Goal: Information Seeking & Learning: Compare options

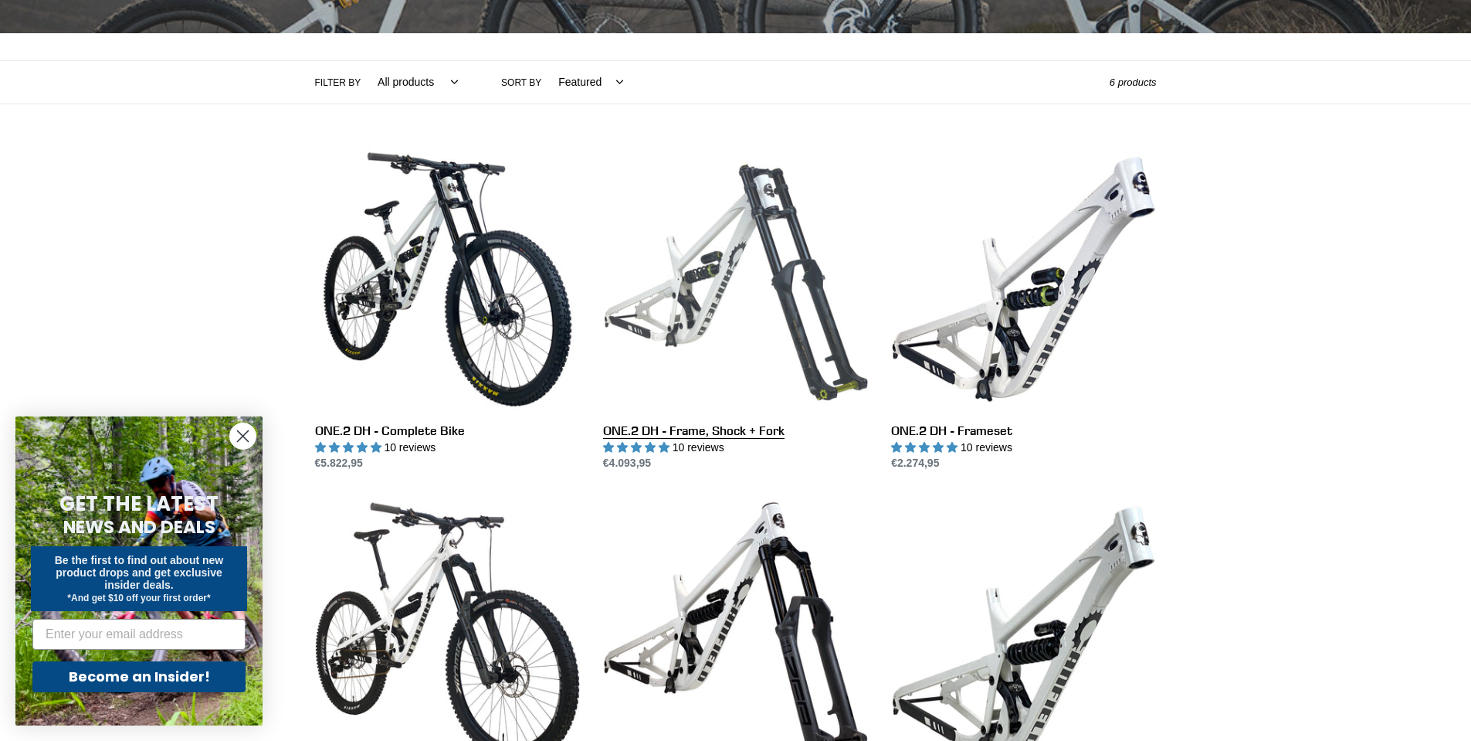
scroll to position [541, 0]
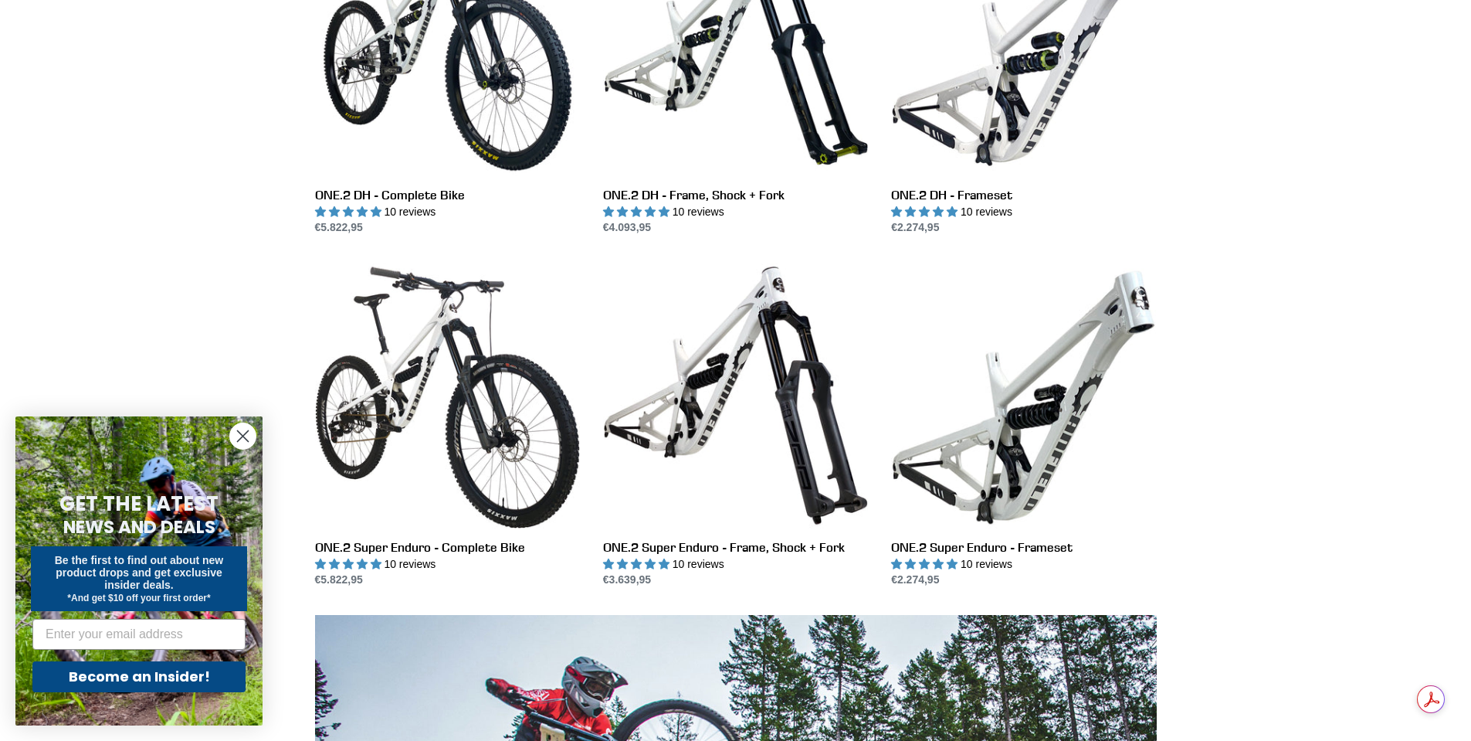
click at [239, 429] on circle "Close dialog" at bounding box center [242, 435] width 25 height 25
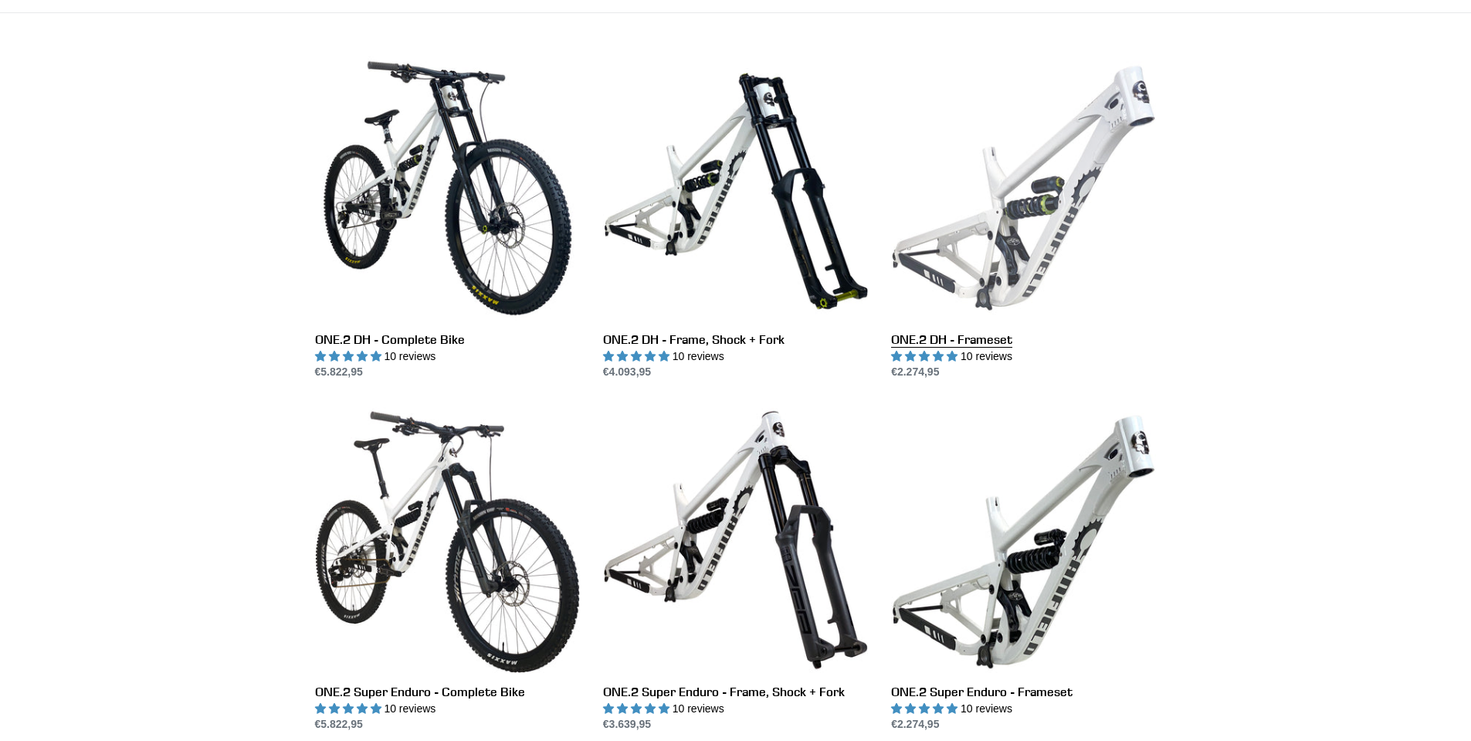
scroll to position [386, 0]
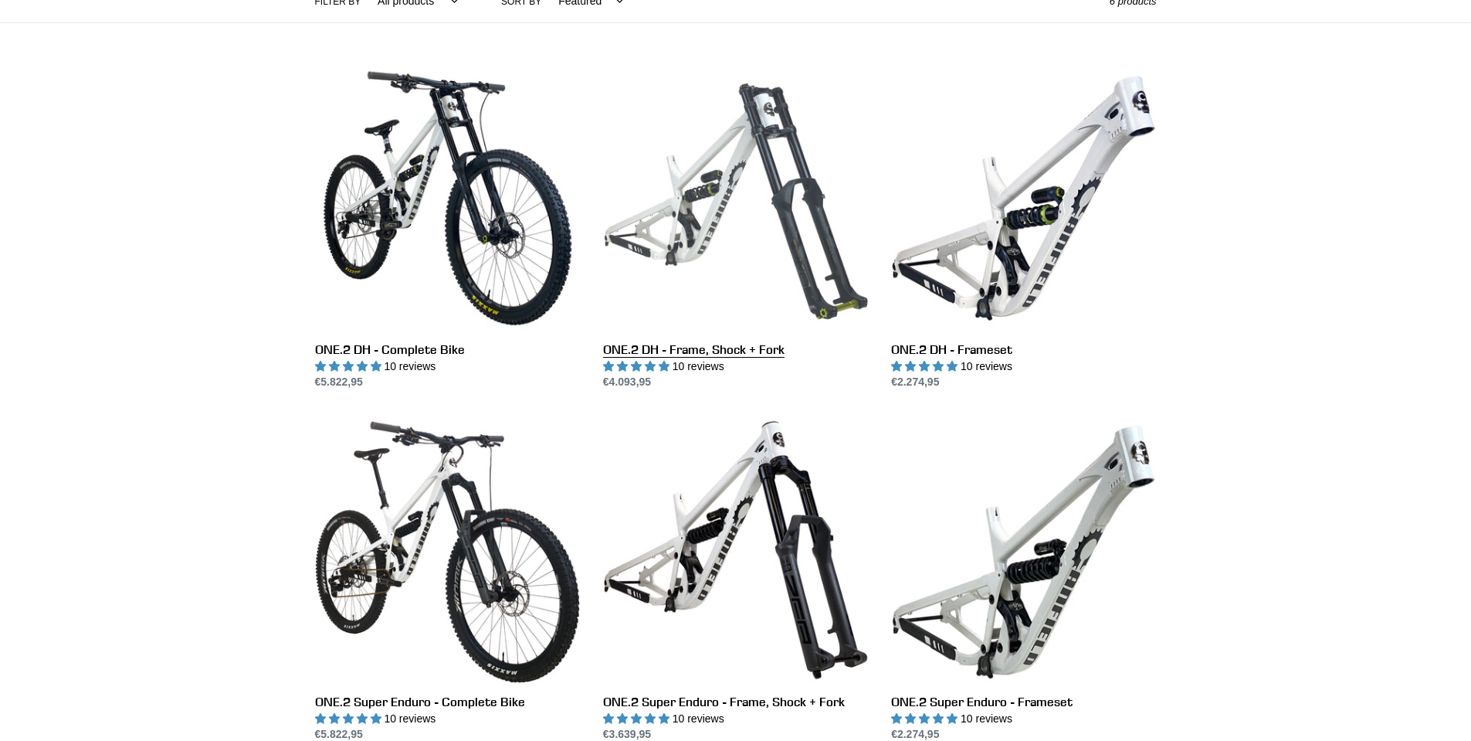
click at [800, 158] on link "ONE.2 DH - Frame, Shock + Fork" at bounding box center [735, 228] width 265 height 325
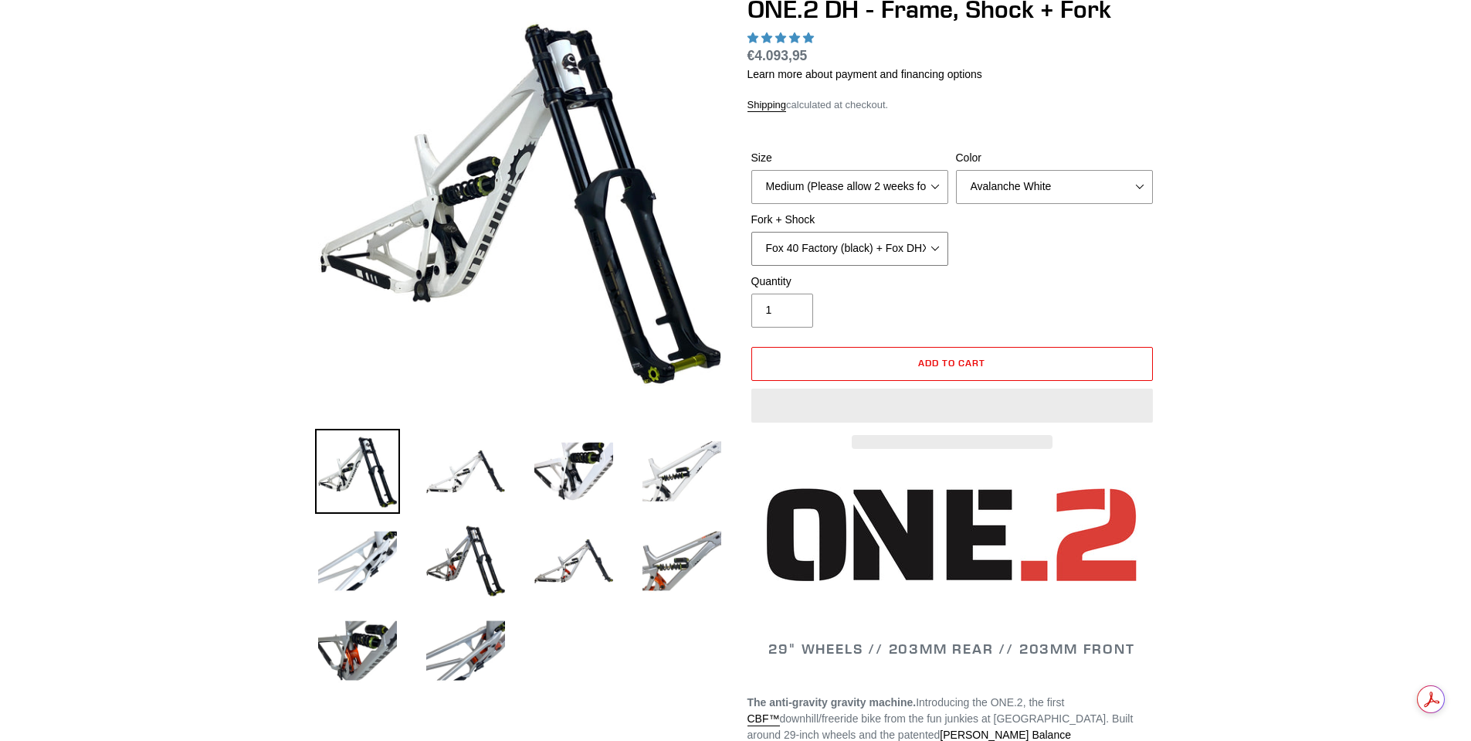
click at [942, 249] on select "Fox 40 Factory (black) + Fox DHX2 250x75 Fox 40 Factory (orange) + Fox DHX2 250…" at bounding box center [850, 249] width 197 height 34
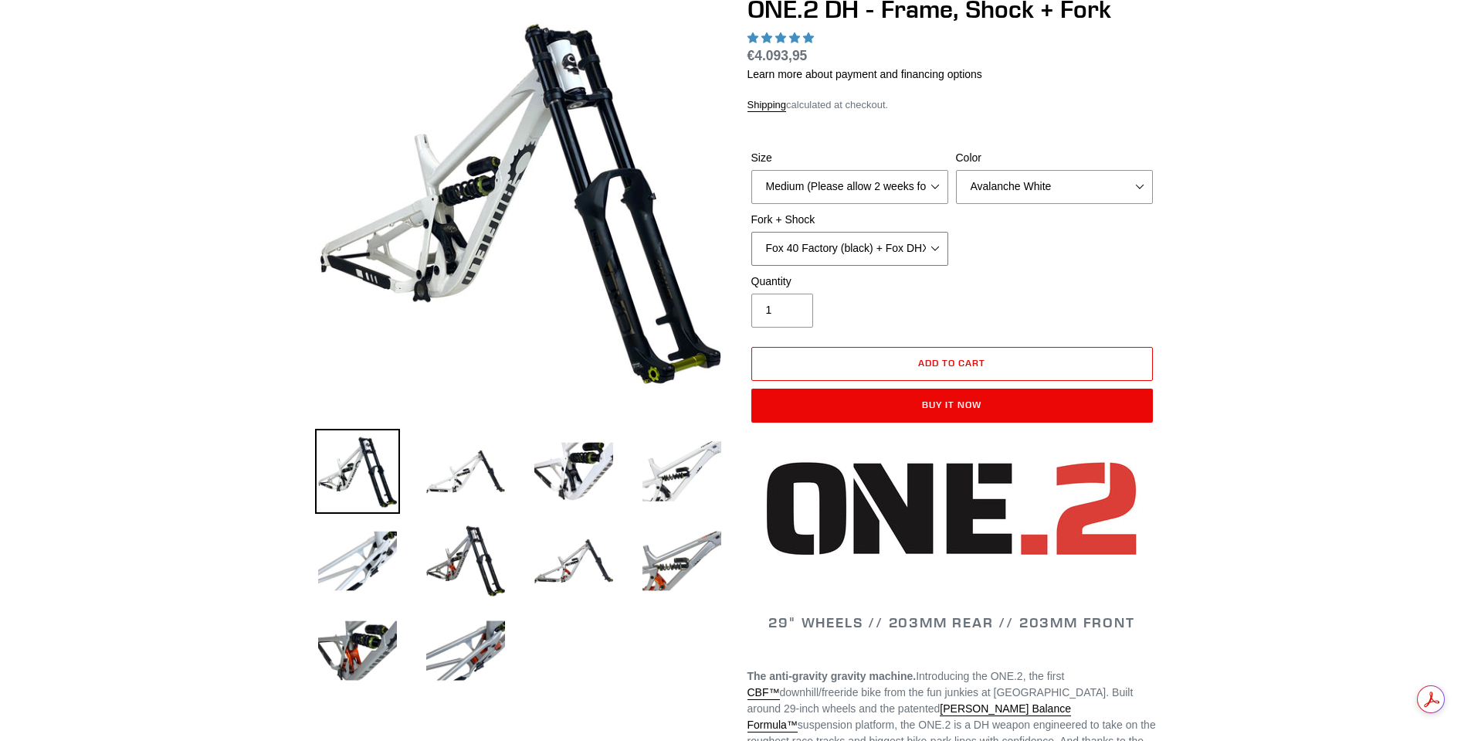
select select "RockShox BoXXer Ultimate 35mm (red) + RockShox Vivid DH Coil"
click at [752, 232] on select "Fox 40 Factory (black) + Fox DHX2 250x75 Fox 40 Factory (orange) + Fox DHX2 250…" at bounding box center [850, 249] width 197 height 34
click at [979, 242] on div "Size Medium (Please allow 2 weeks for delivery) Large (Sold Out) Color Avalanch…" at bounding box center [952, 212] width 409 height 124
select select "highest-rating"
click at [486, 483] on img at bounding box center [465, 471] width 85 height 85
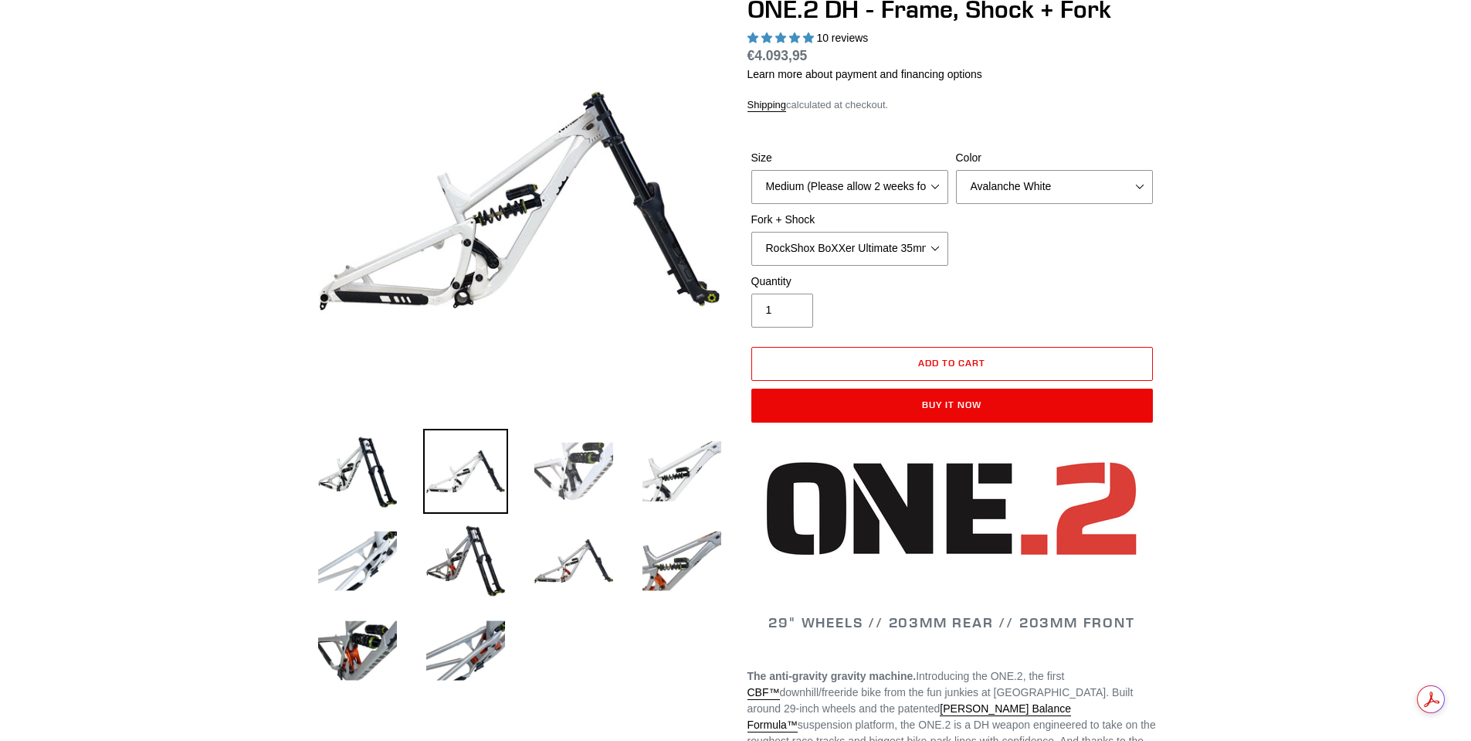
click at [586, 480] on img at bounding box center [573, 471] width 85 height 85
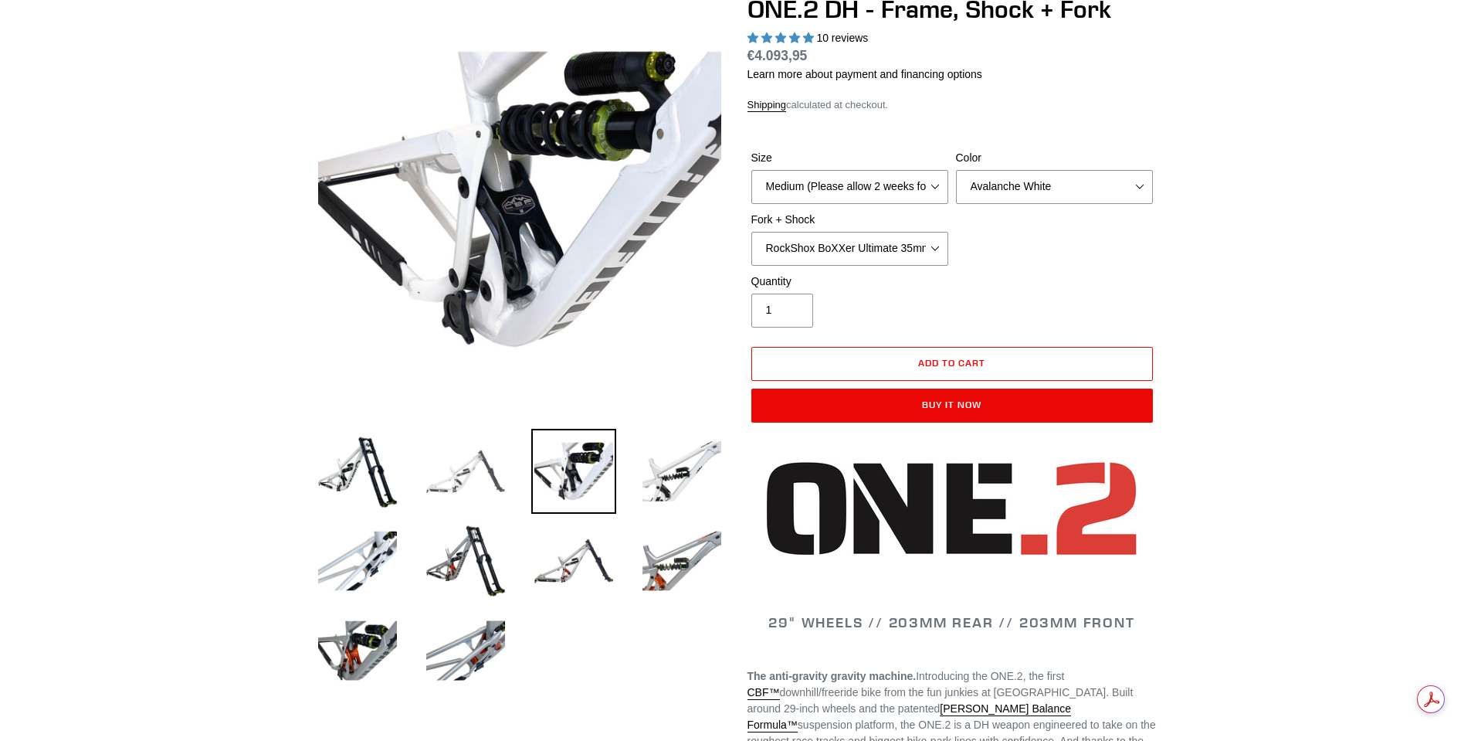
click at [478, 473] on img at bounding box center [465, 471] width 85 height 85
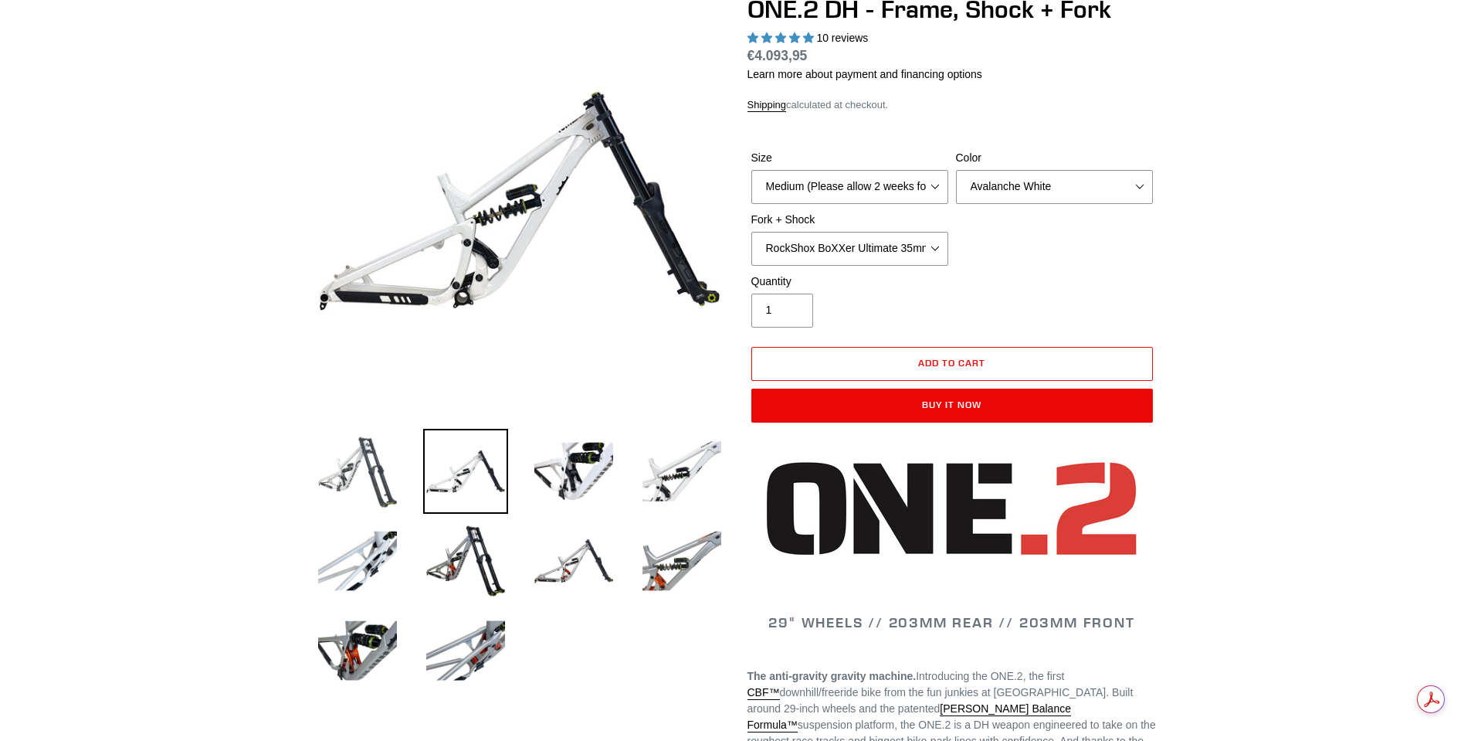
click at [352, 468] on img at bounding box center [357, 471] width 85 height 85
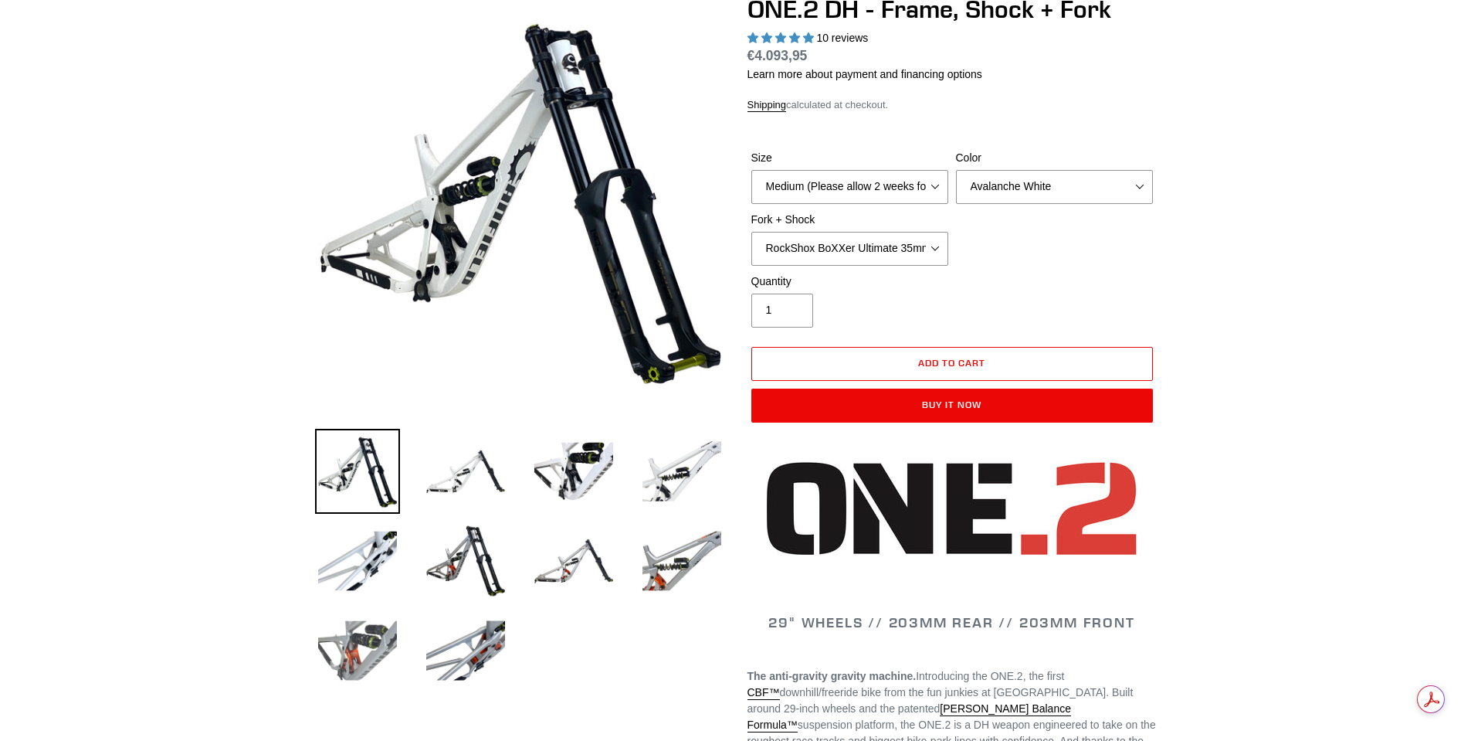
click at [365, 639] on img at bounding box center [357, 650] width 85 height 85
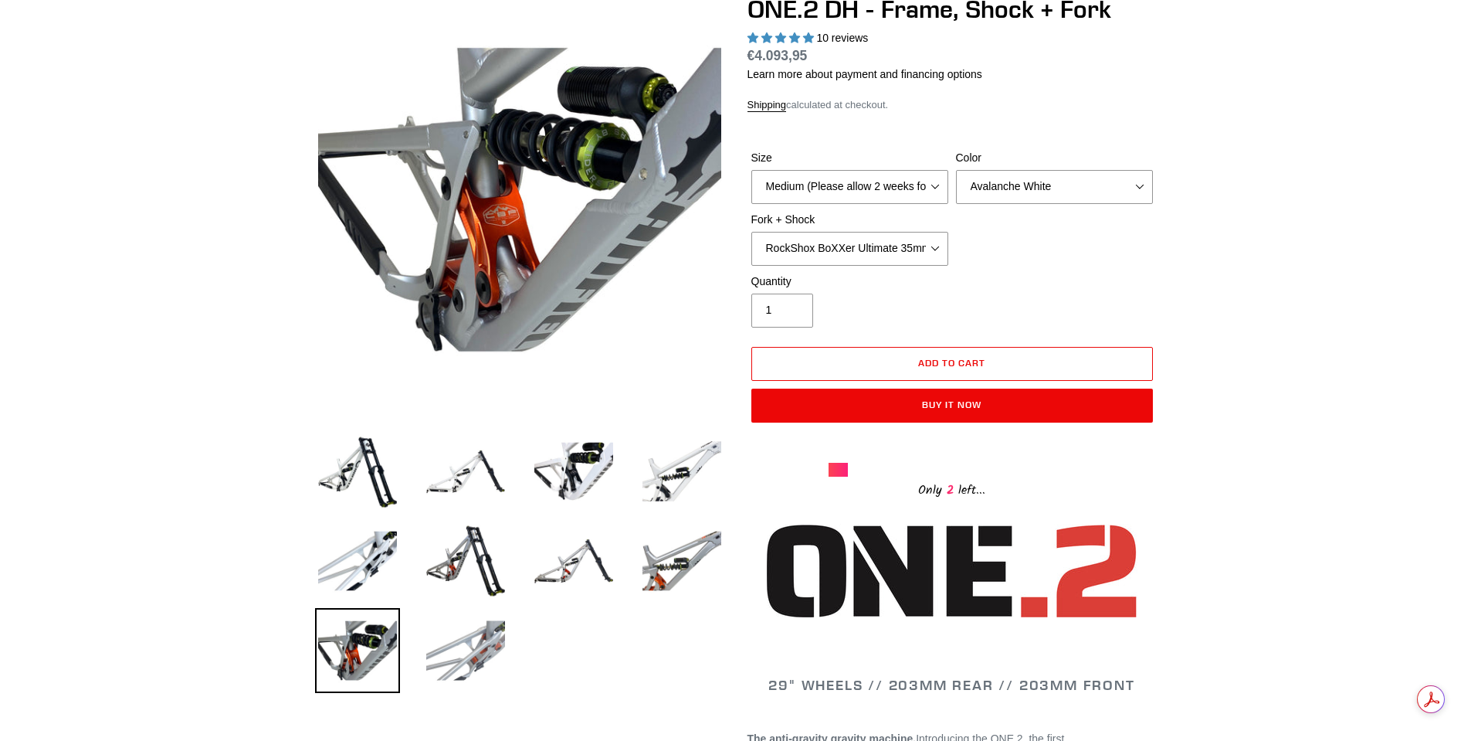
click at [463, 651] on img at bounding box center [465, 650] width 85 height 85
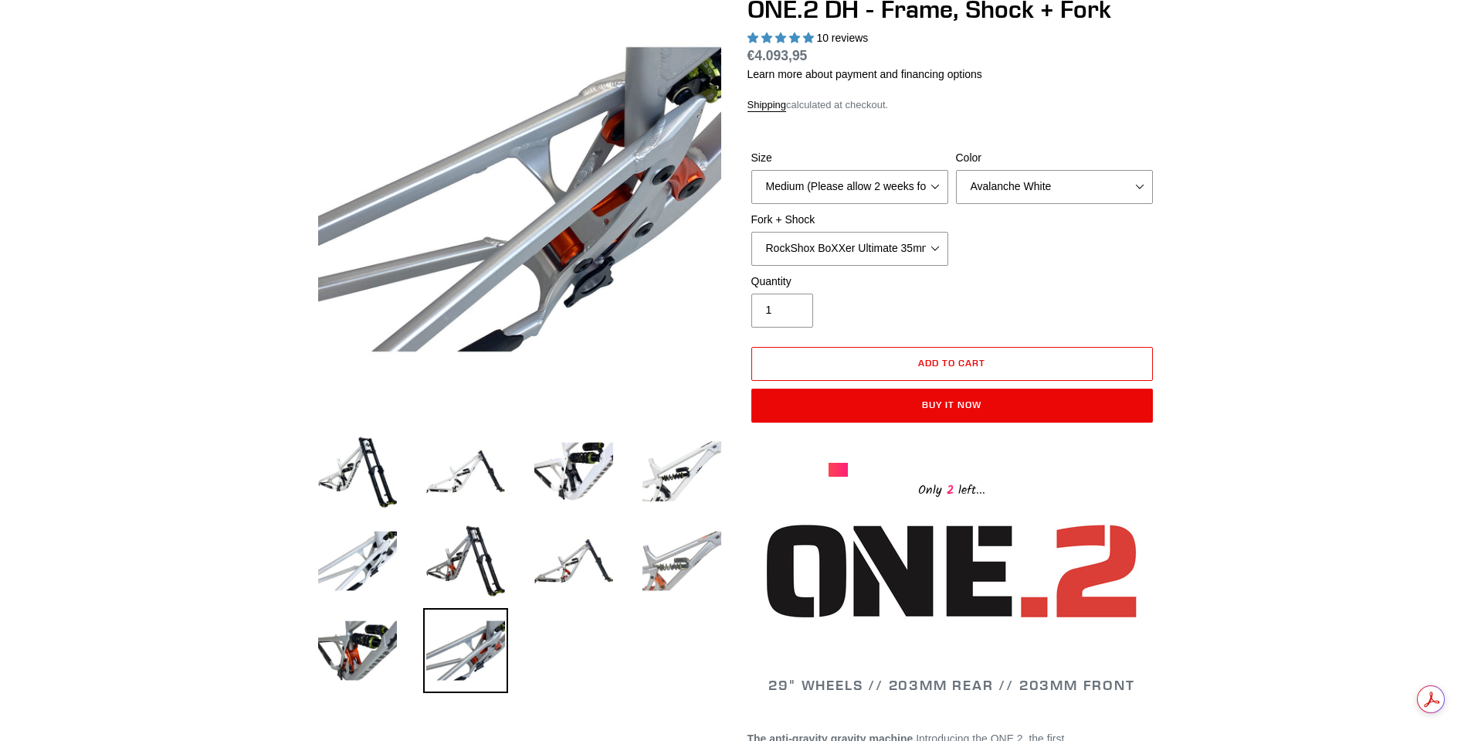
click at [647, 569] on img at bounding box center [682, 560] width 85 height 85
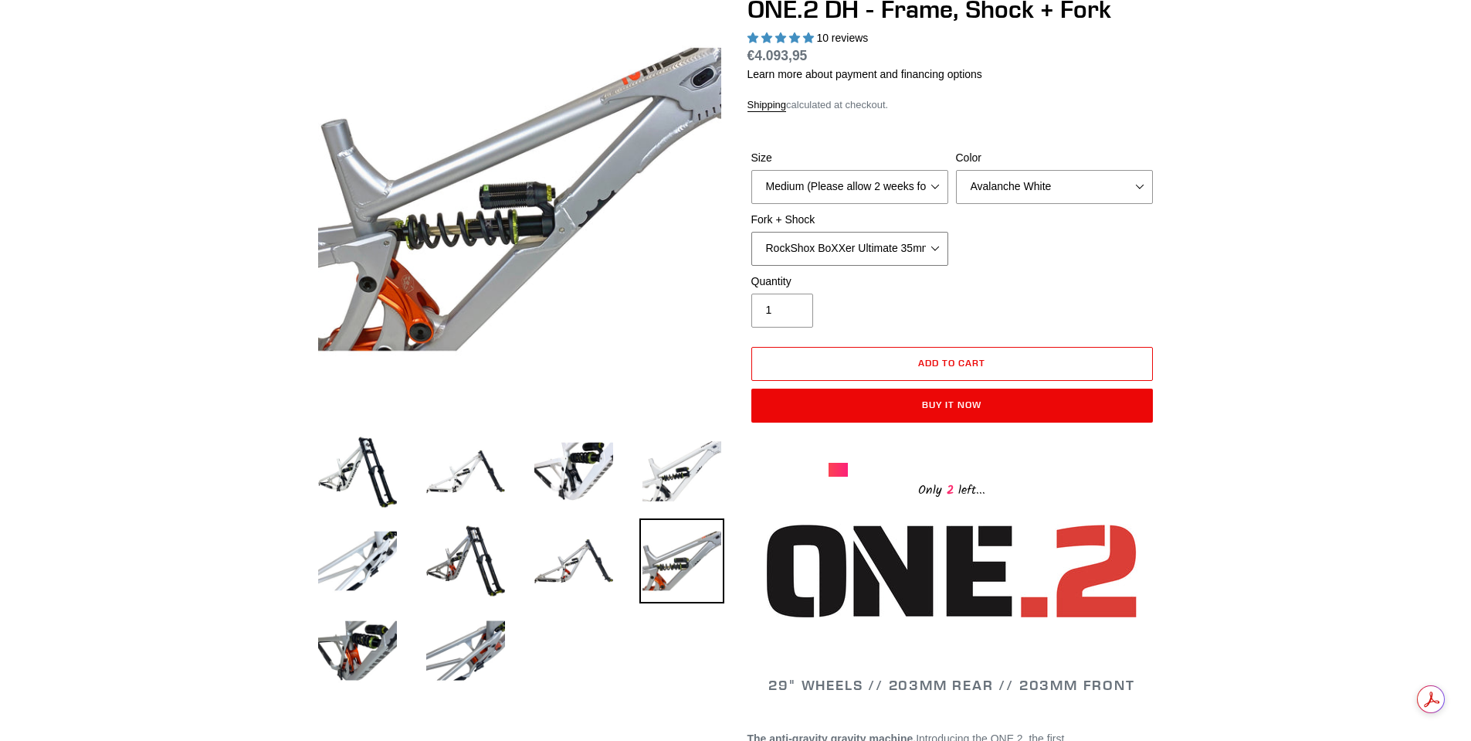
click at [846, 256] on select "Fox 40 Factory (black) + Fox DHX2 250x75 Fox 40 Factory (orange) + Fox DHX2 250…" at bounding box center [850, 249] width 197 height 34
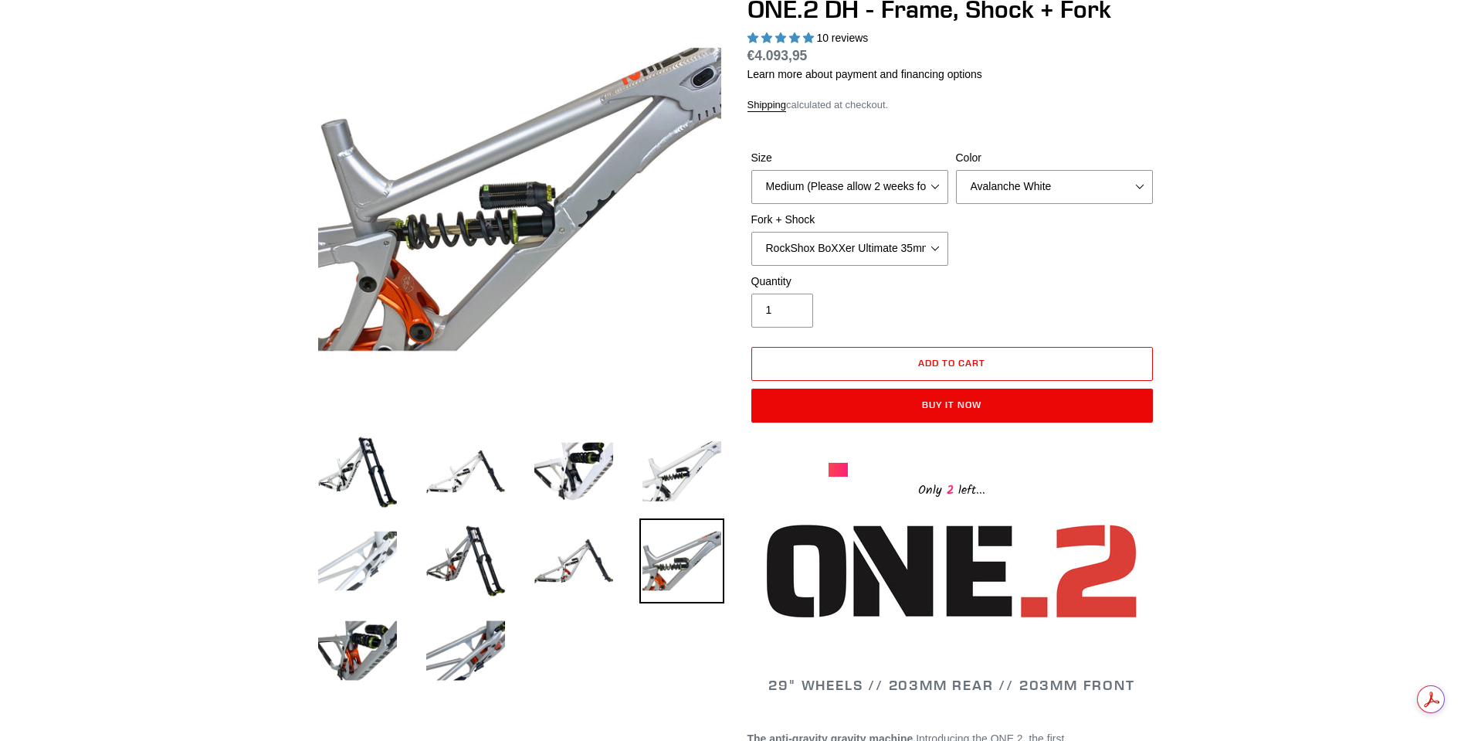
click at [358, 561] on img at bounding box center [357, 560] width 85 height 85
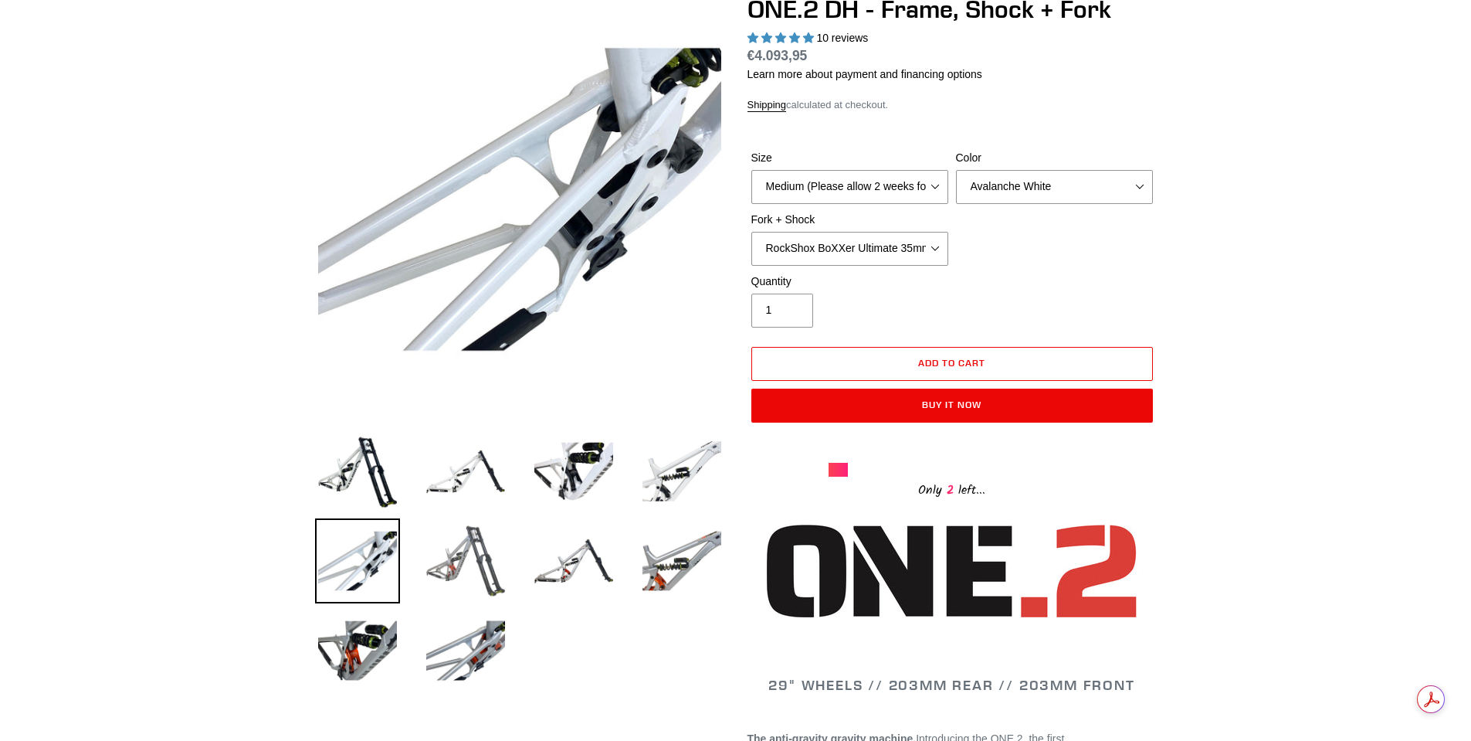
click at [480, 562] on img at bounding box center [465, 560] width 85 height 85
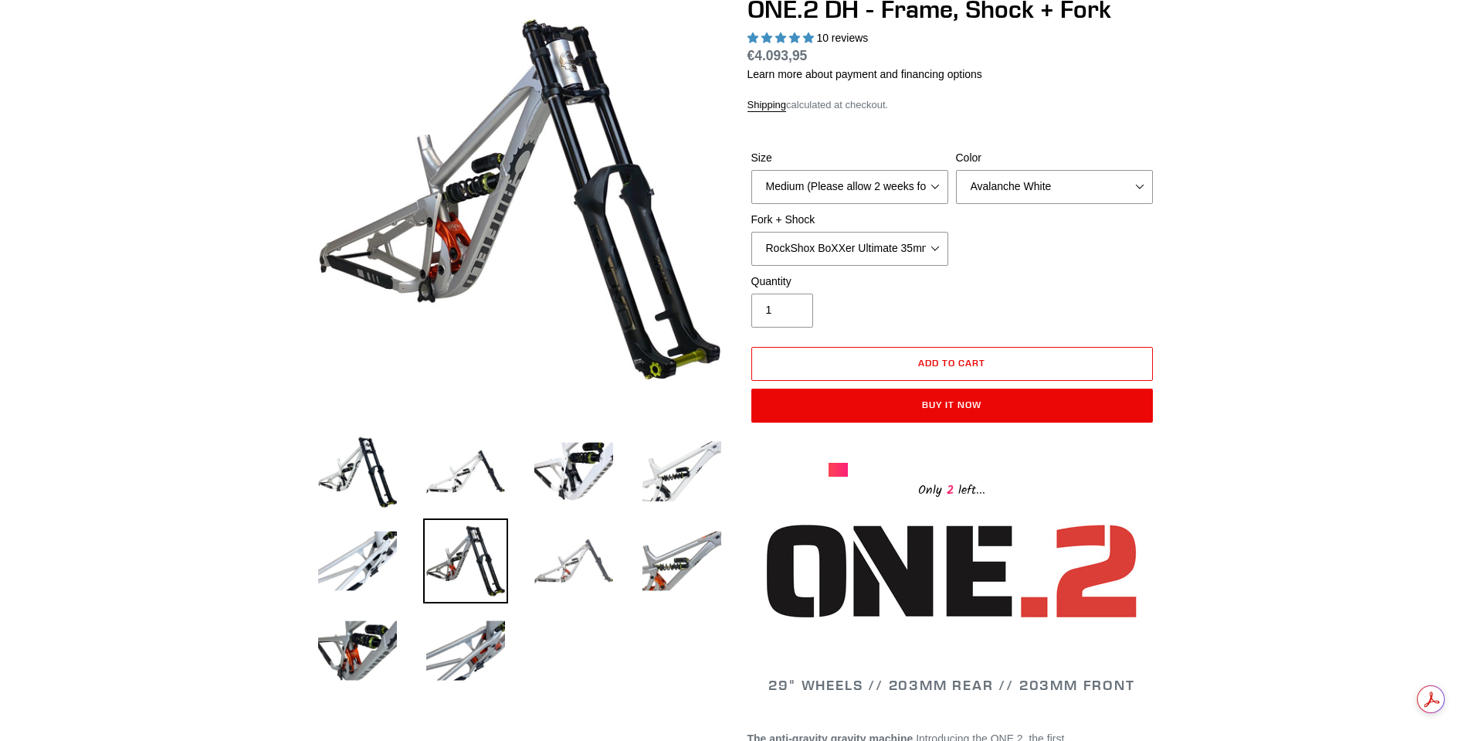
click at [576, 569] on img at bounding box center [573, 560] width 85 height 85
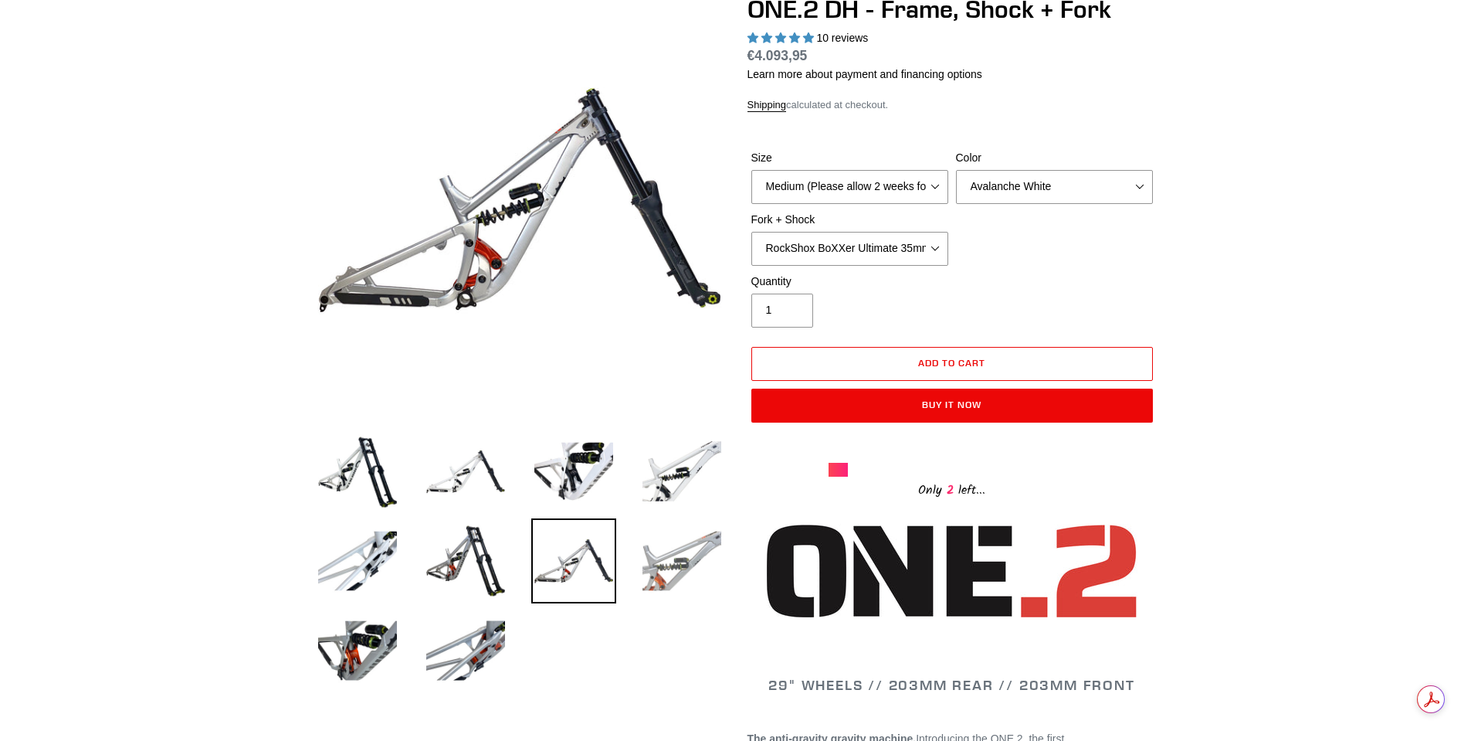
click at [685, 569] on img at bounding box center [682, 560] width 85 height 85
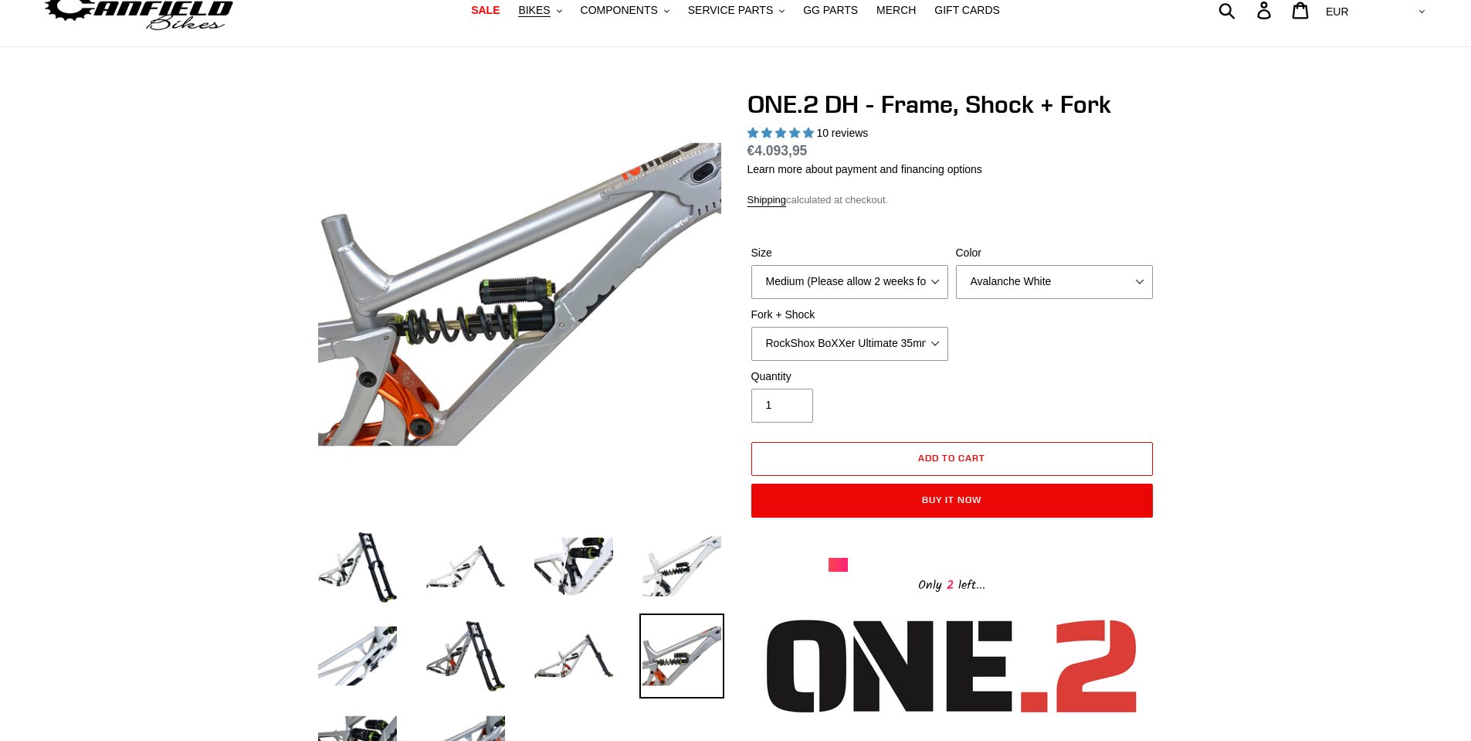
scroll to position [232, 0]
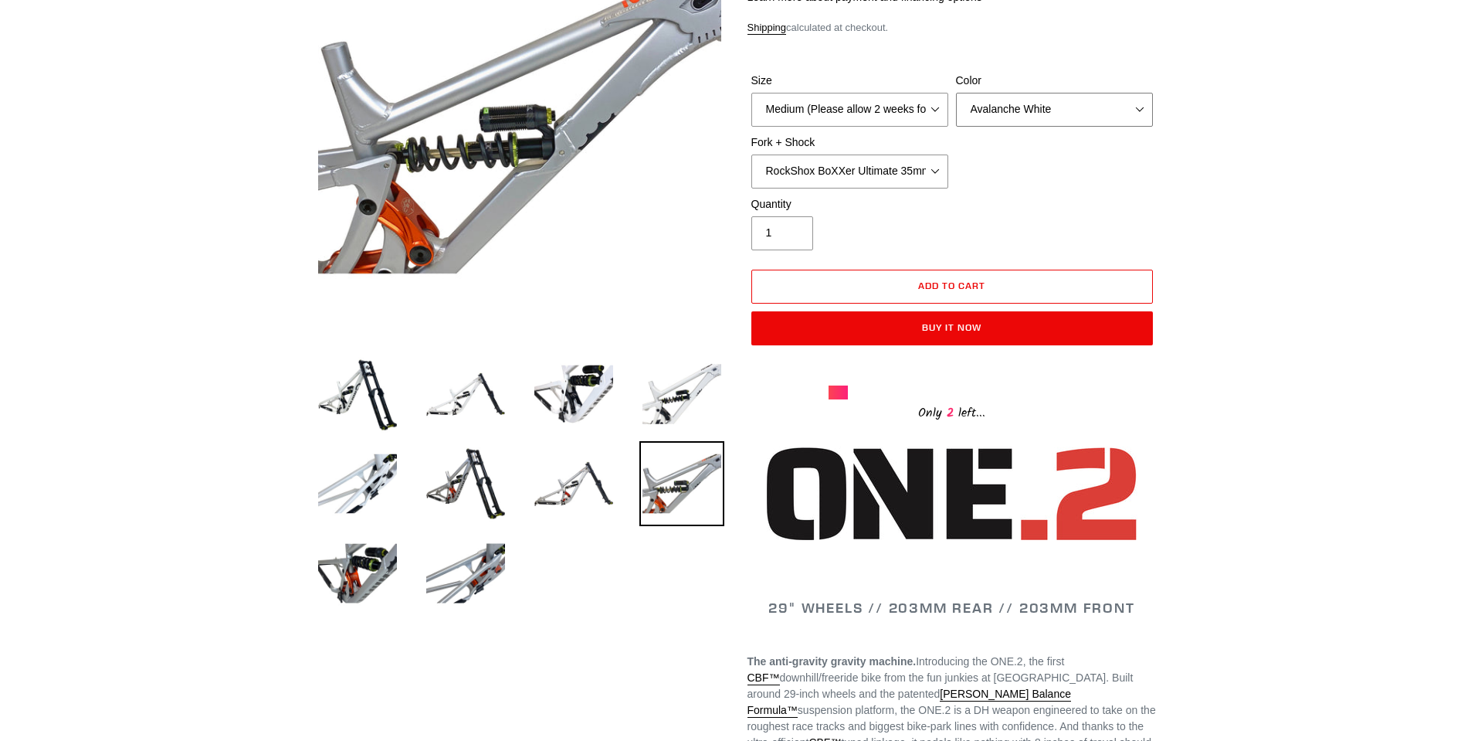
click at [1044, 111] on select "Avalanche White Bentonite Grey" at bounding box center [1054, 110] width 197 height 34
select select "Bentonite Grey"
click at [956, 93] on select "Avalanche White Bentonite Grey" at bounding box center [1054, 110] width 197 height 34
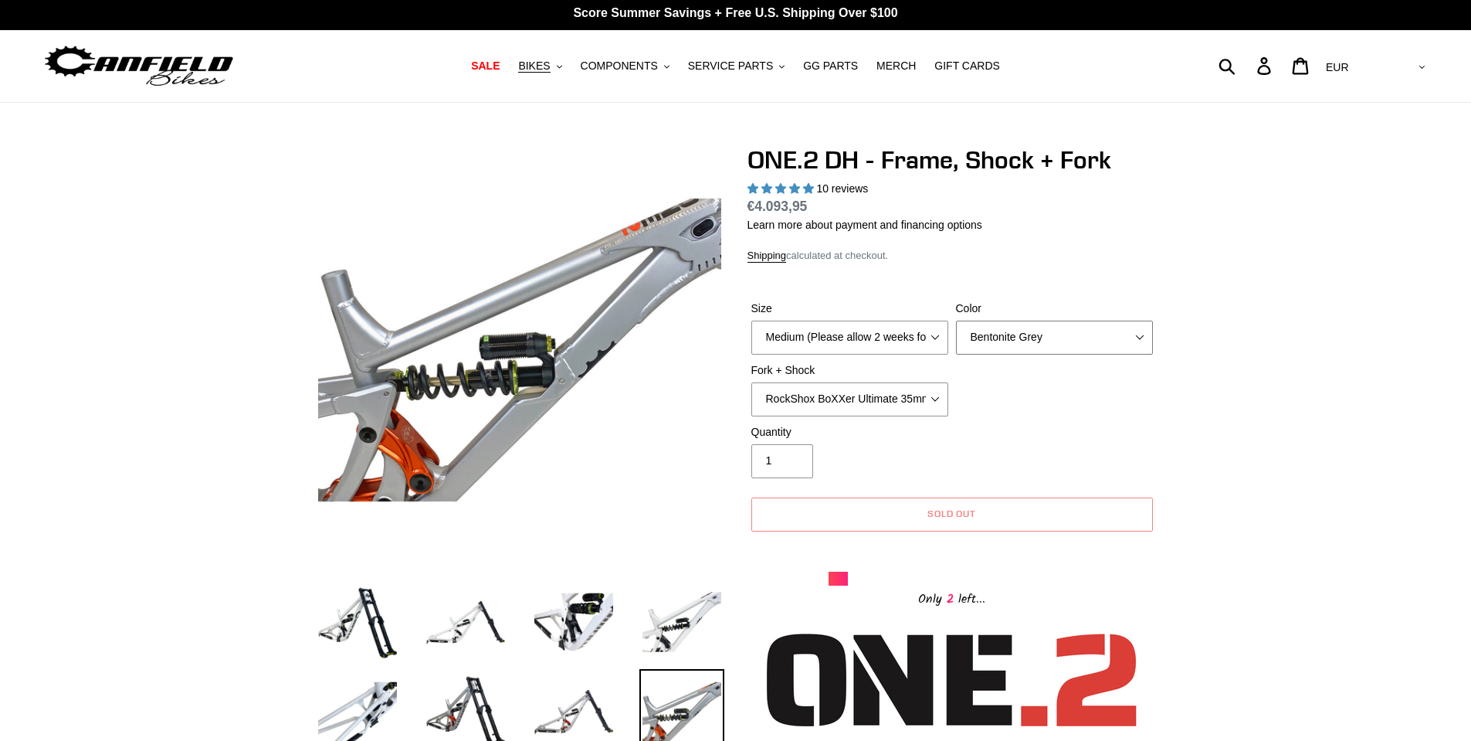
scroll to position [0, 0]
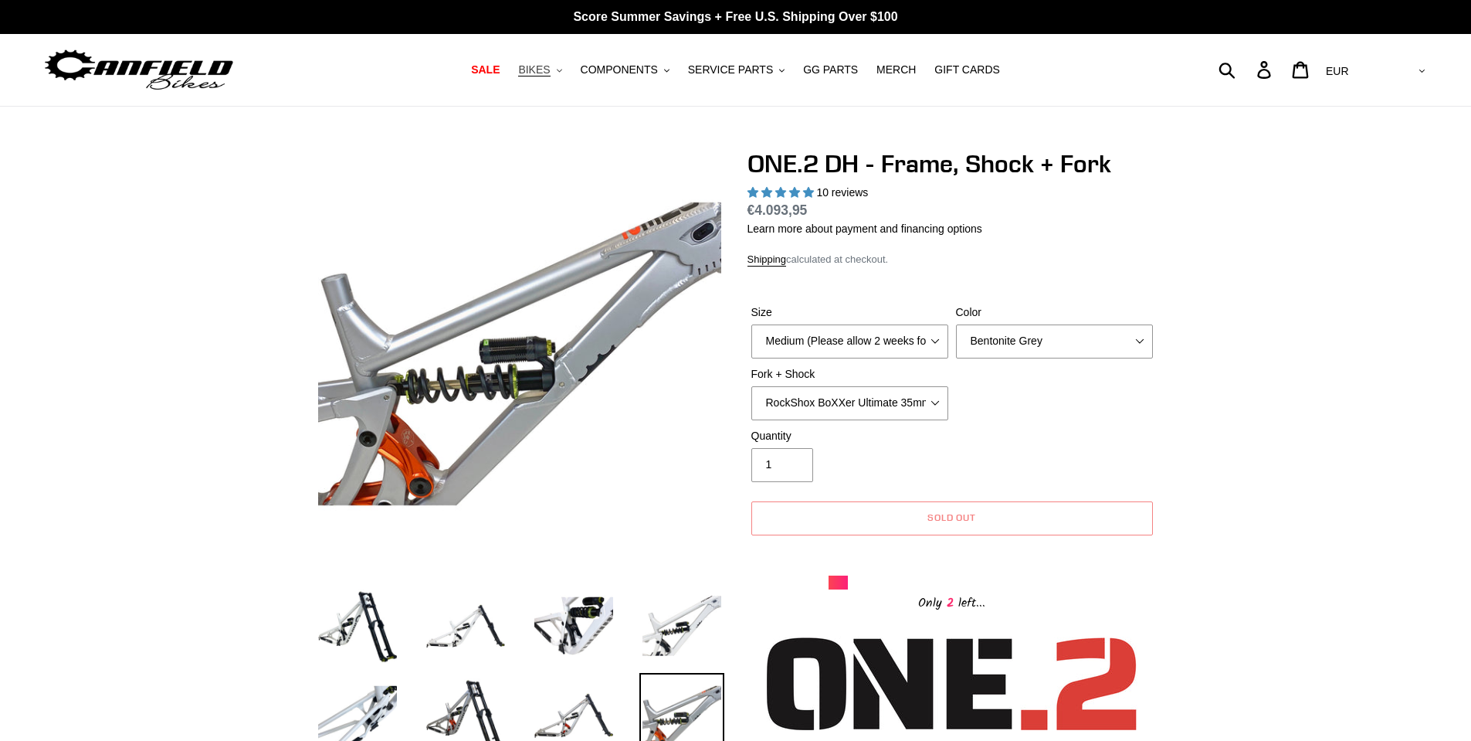
click at [549, 67] on span "BIKES" at bounding box center [534, 69] width 32 height 13
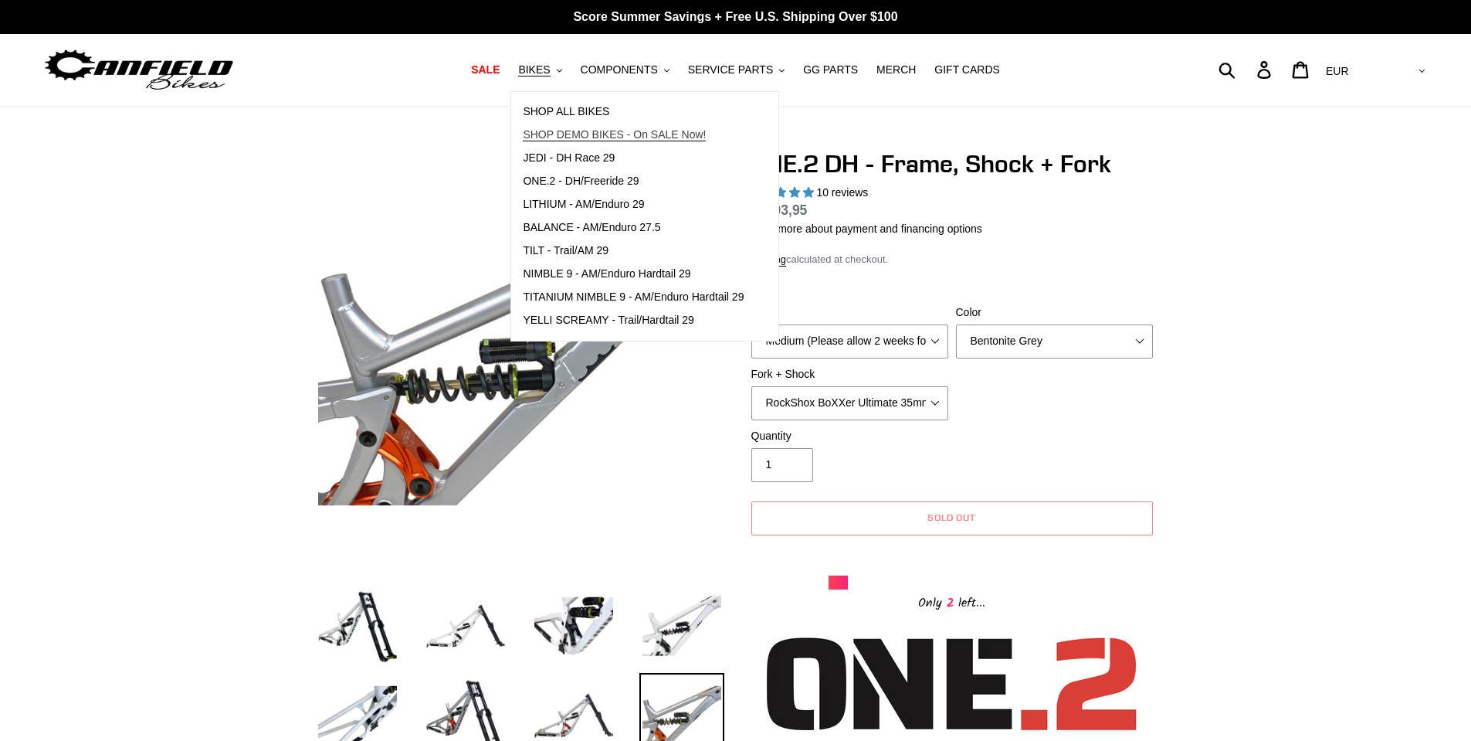
click at [612, 135] on span "SHOP DEMO BIKES - On SALE Now!" at bounding box center [614, 134] width 183 height 13
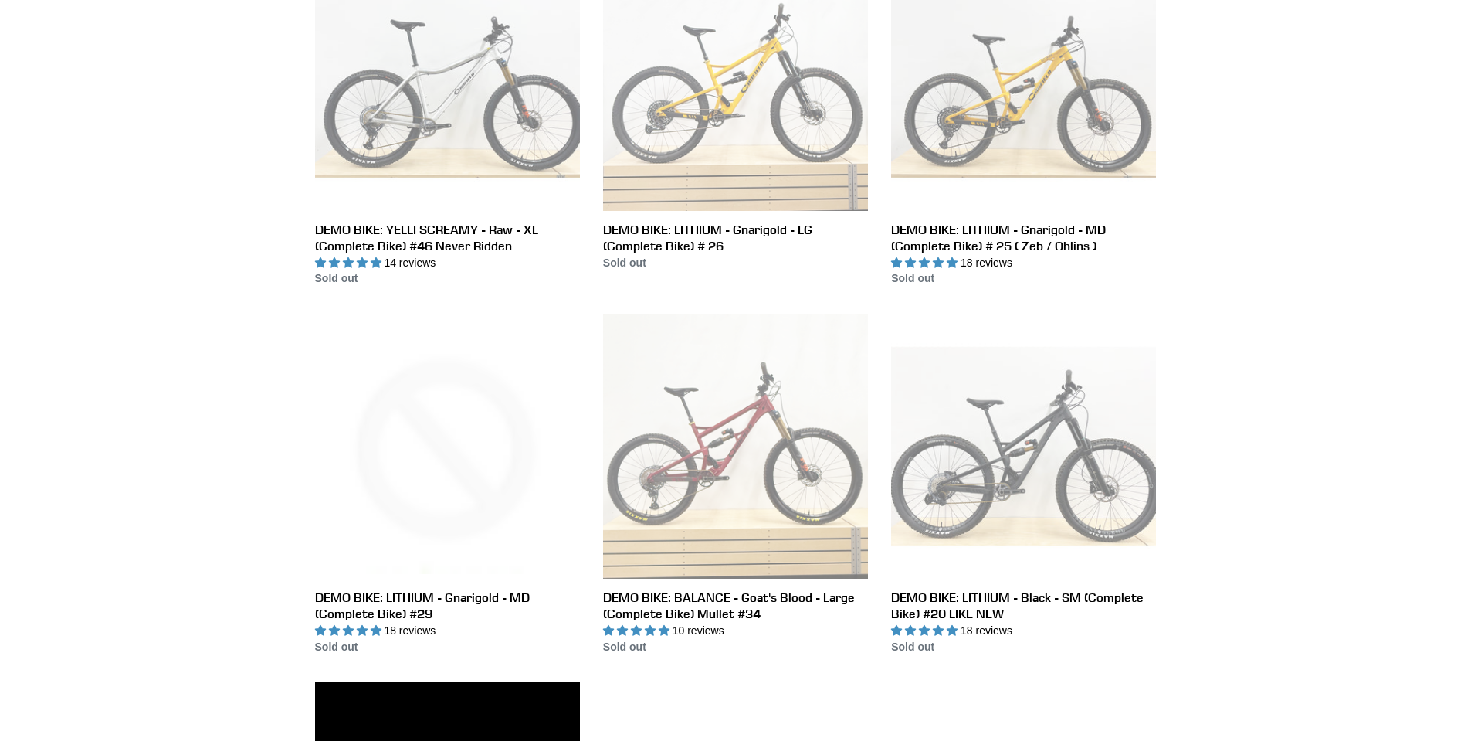
scroll to position [2163, 0]
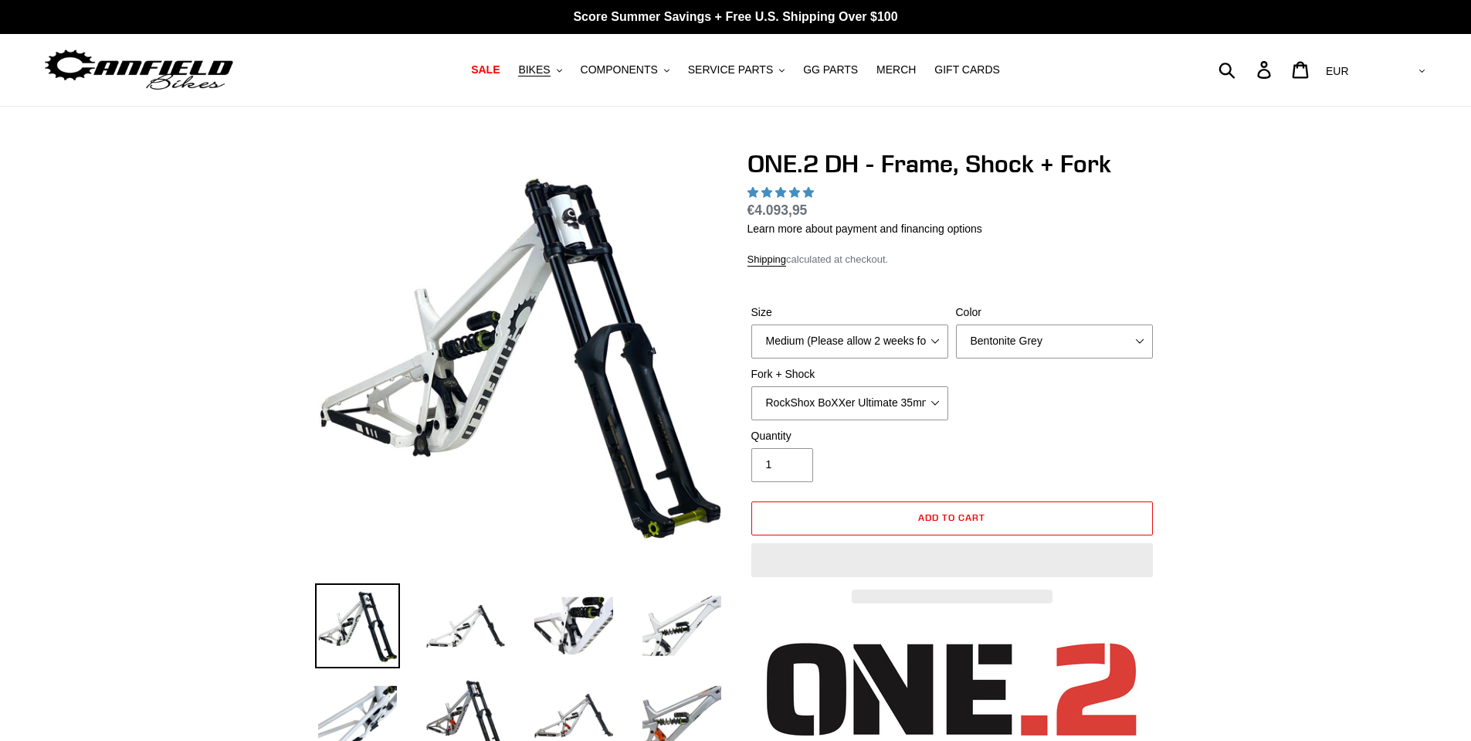
select select "Bentonite Grey"
select select "RockShox BoXXer Ultimate 35mm (red) + RockShox Vivid DH Coil"
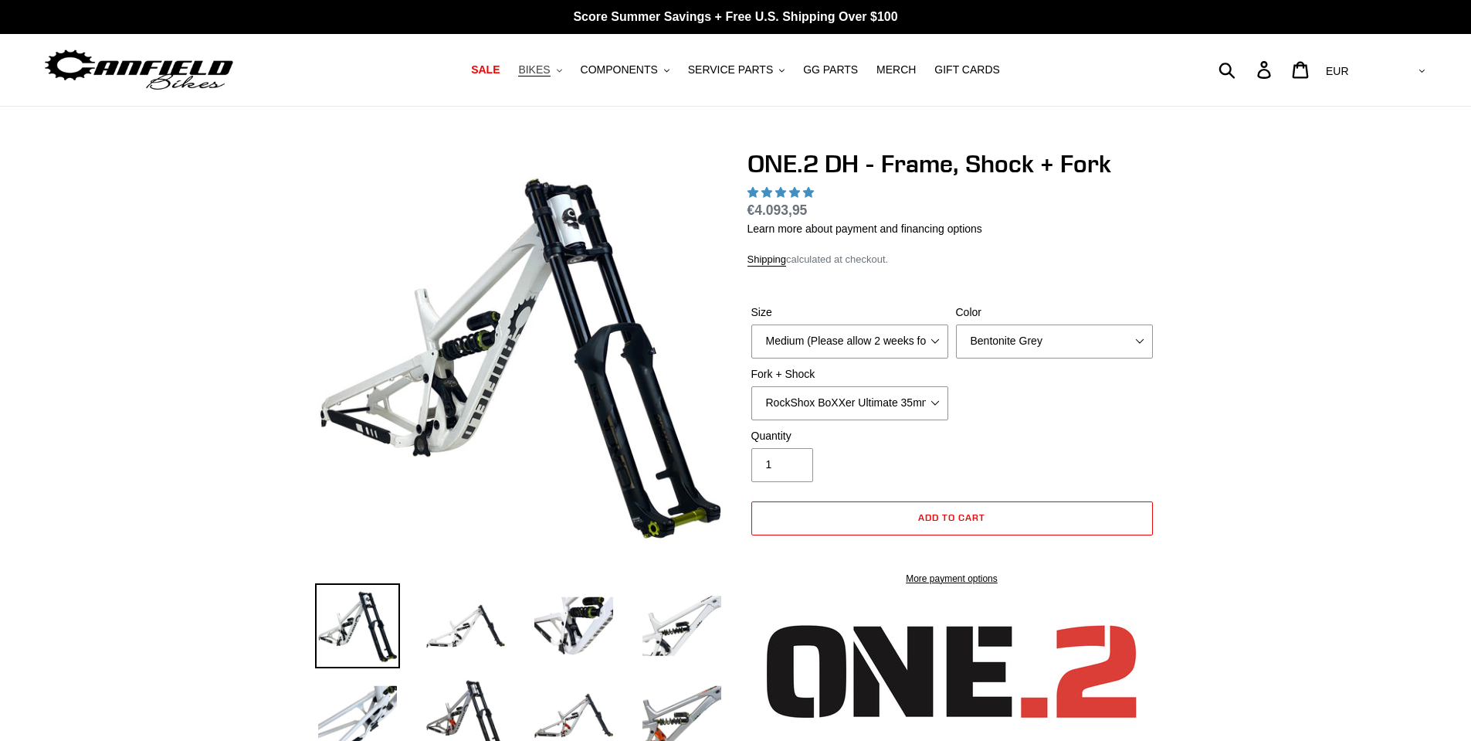
click at [550, 72] on span "BIKES" at bounding box center [534, 69] width 32 height 13
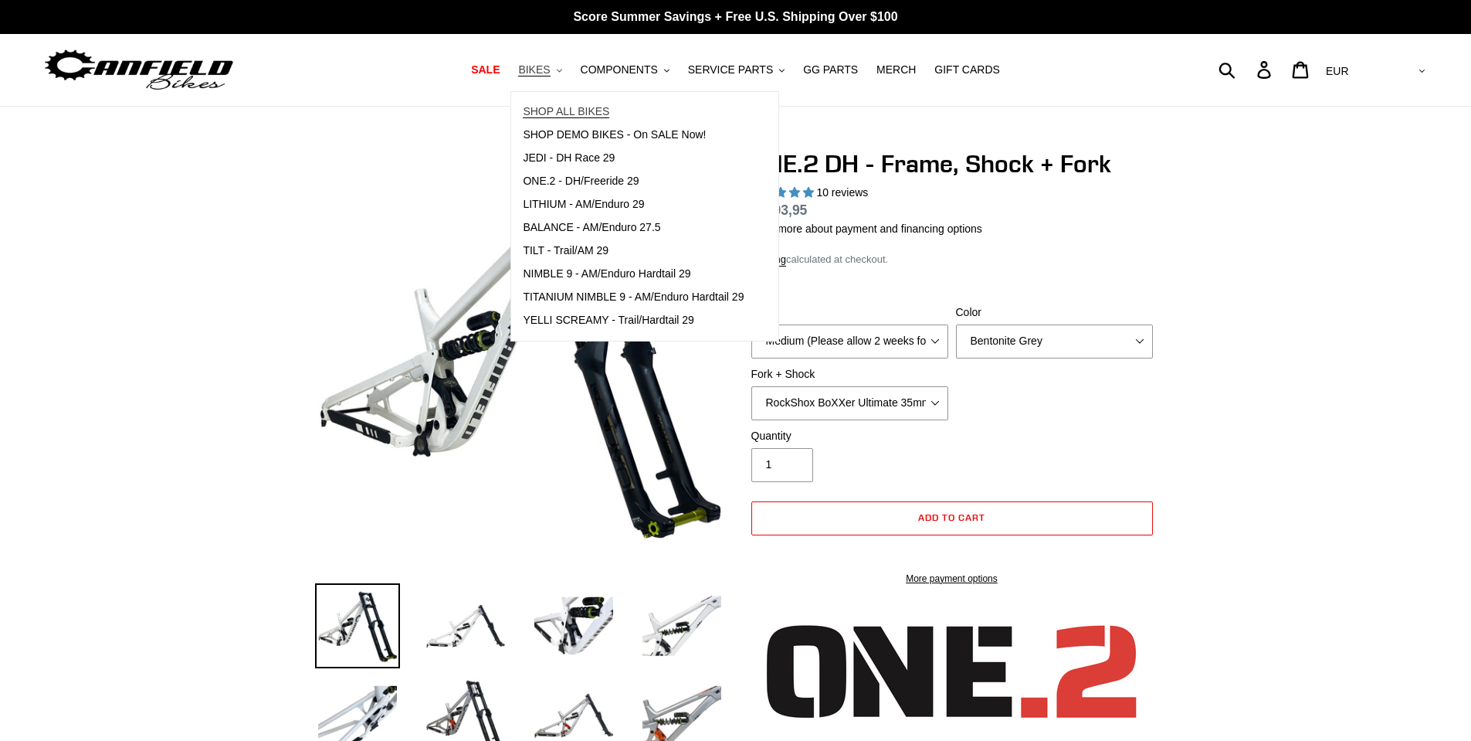
select select "highest-rating"
click at [606, 178] on span "ONE.2 - DH/Freeride 29" at bounding box center [581, 181] width 116 height 13
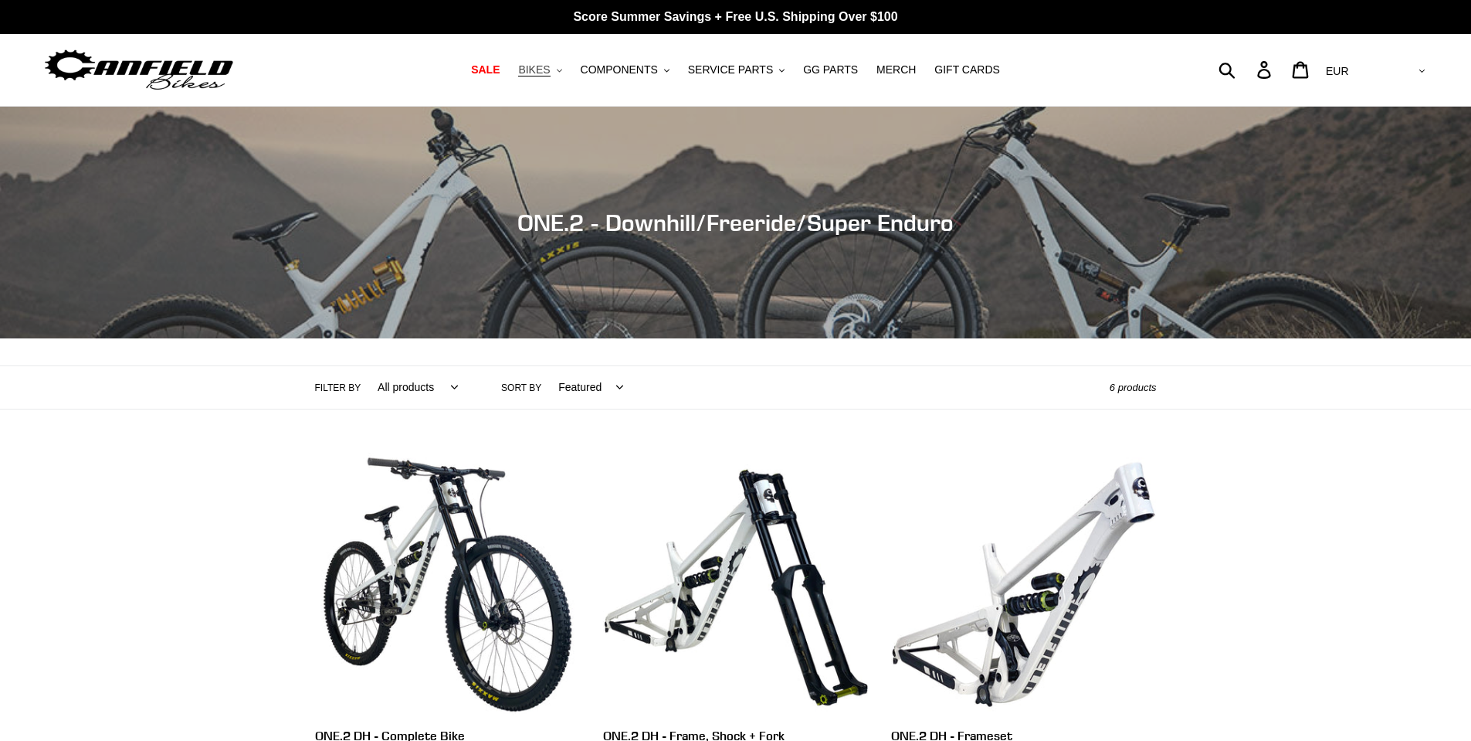
click at [562, 72] on icon "button" at bounding box center [559, 70] width 5 height 3
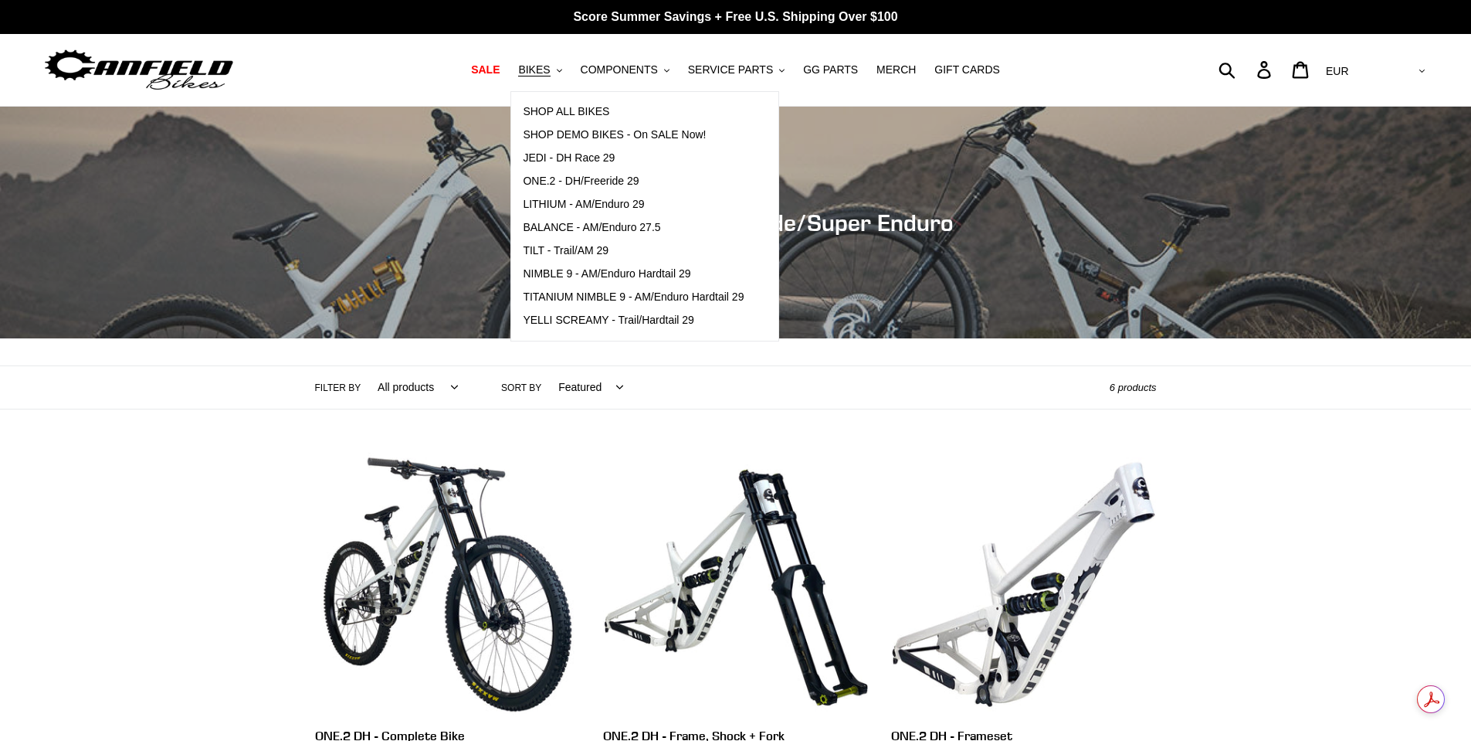
click at [172, 455] on div "Collection: ONE.2 - Downhill/Freeride/Super Enduro Filter by All products 29er …" at bounding box center [735, 618] width 1471 height 1023
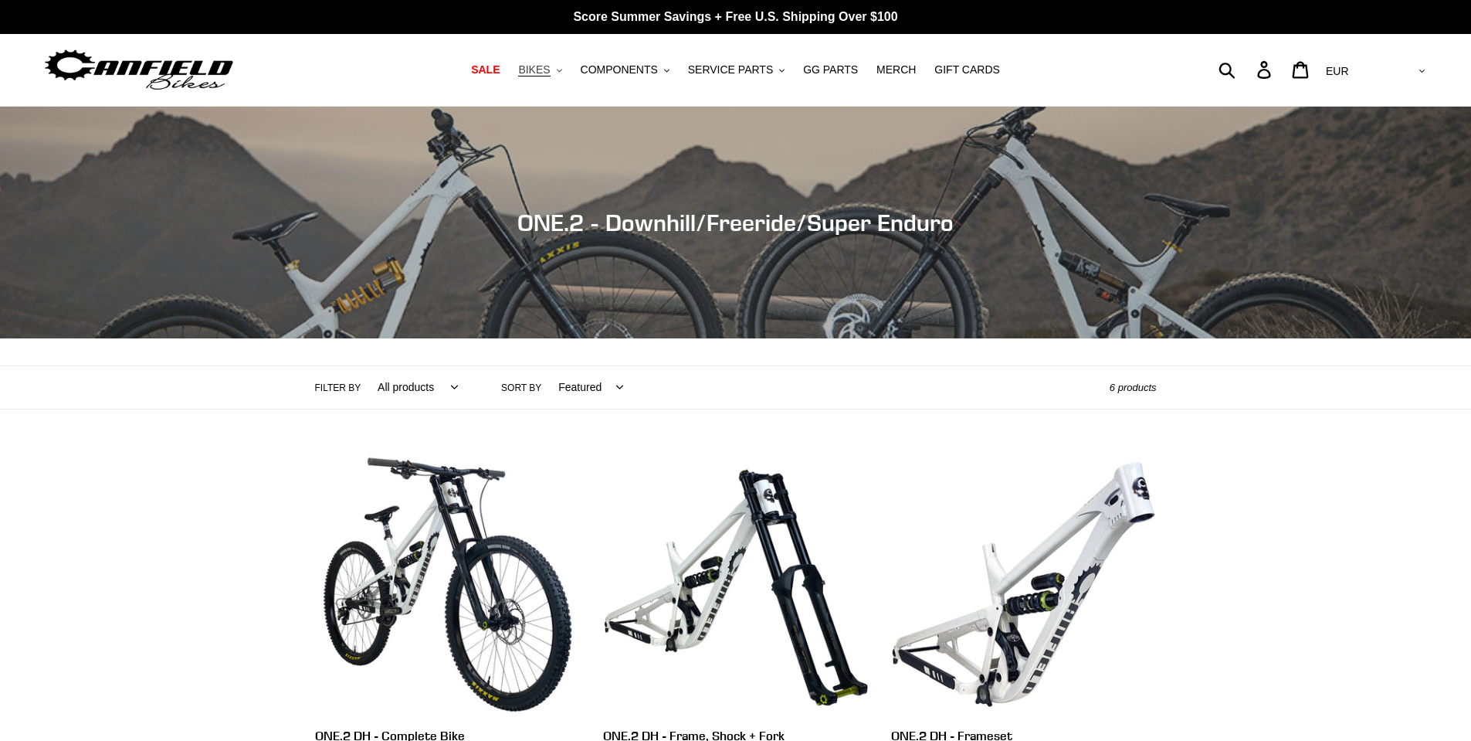
click at [569, 66] on button "BIKES .cls-1{fill:#231f20}" at bounding box center [540, 69] width 59 height 21
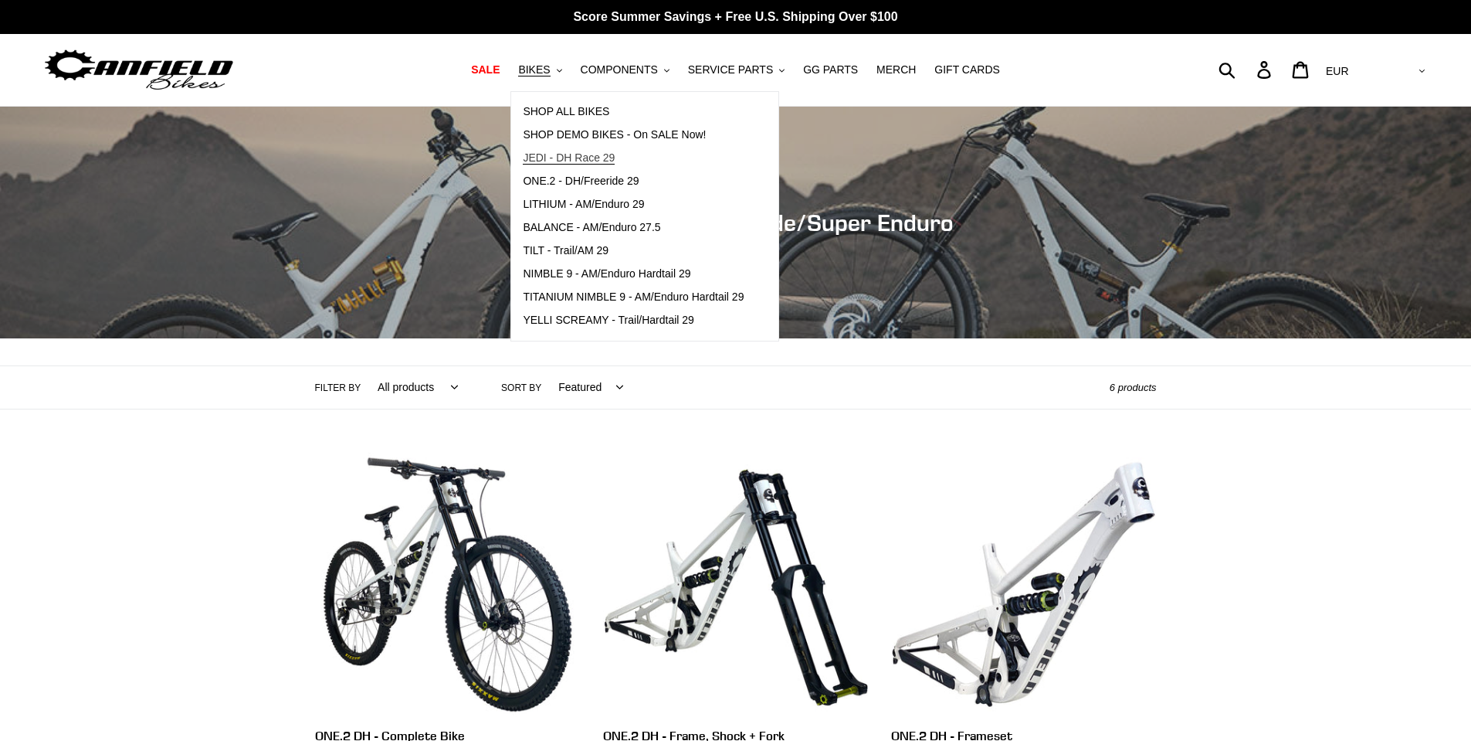
click at [593, 157] on span "JEDI - DH Race 29" at bounding box center [569, 157] width 92 height 13
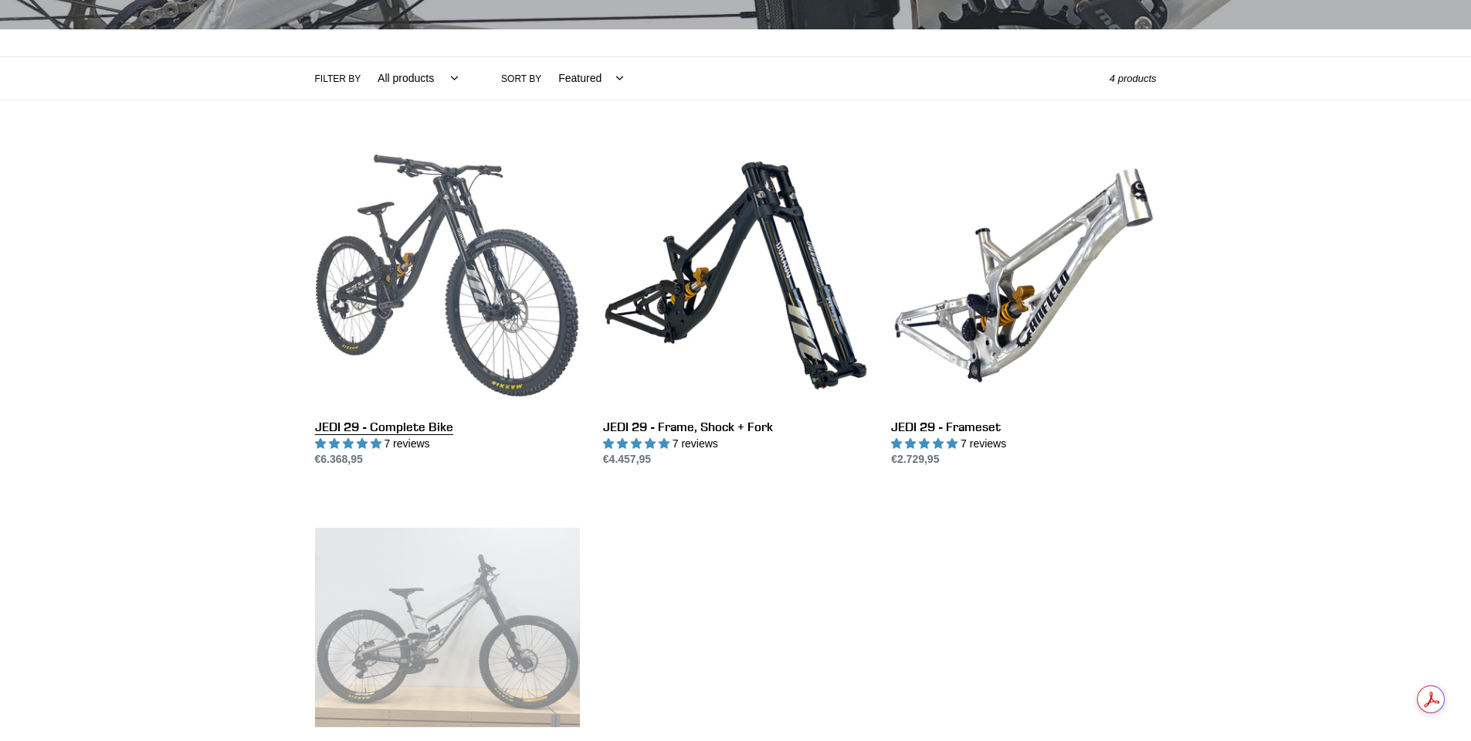
click at [506, 300] on link "JEDI 29 - Complete Bike" at bounding box center [447, 305] width 265 height 325
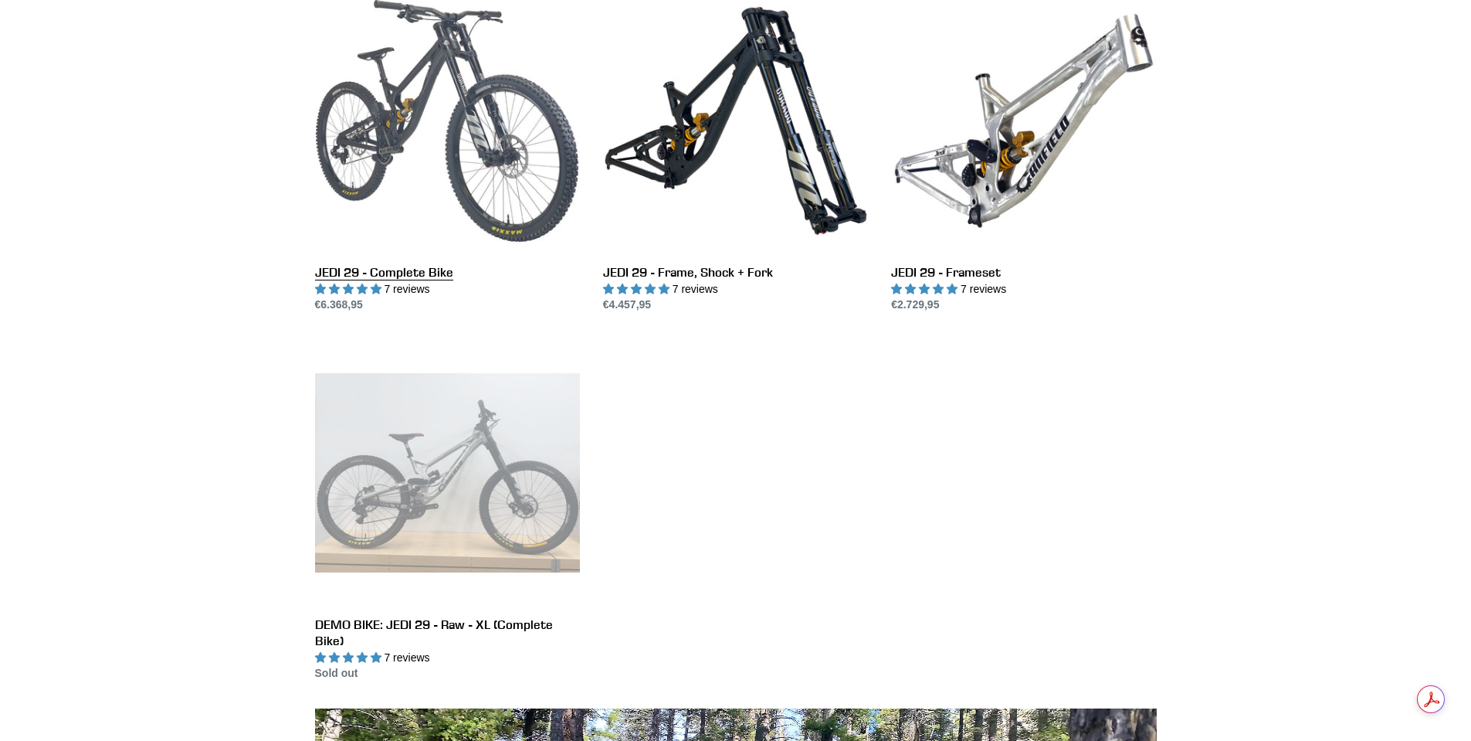
click at [470, 89] on link "JEDI 29 - Complete Bike" at bounding box center [447, 150] width 265 height 325
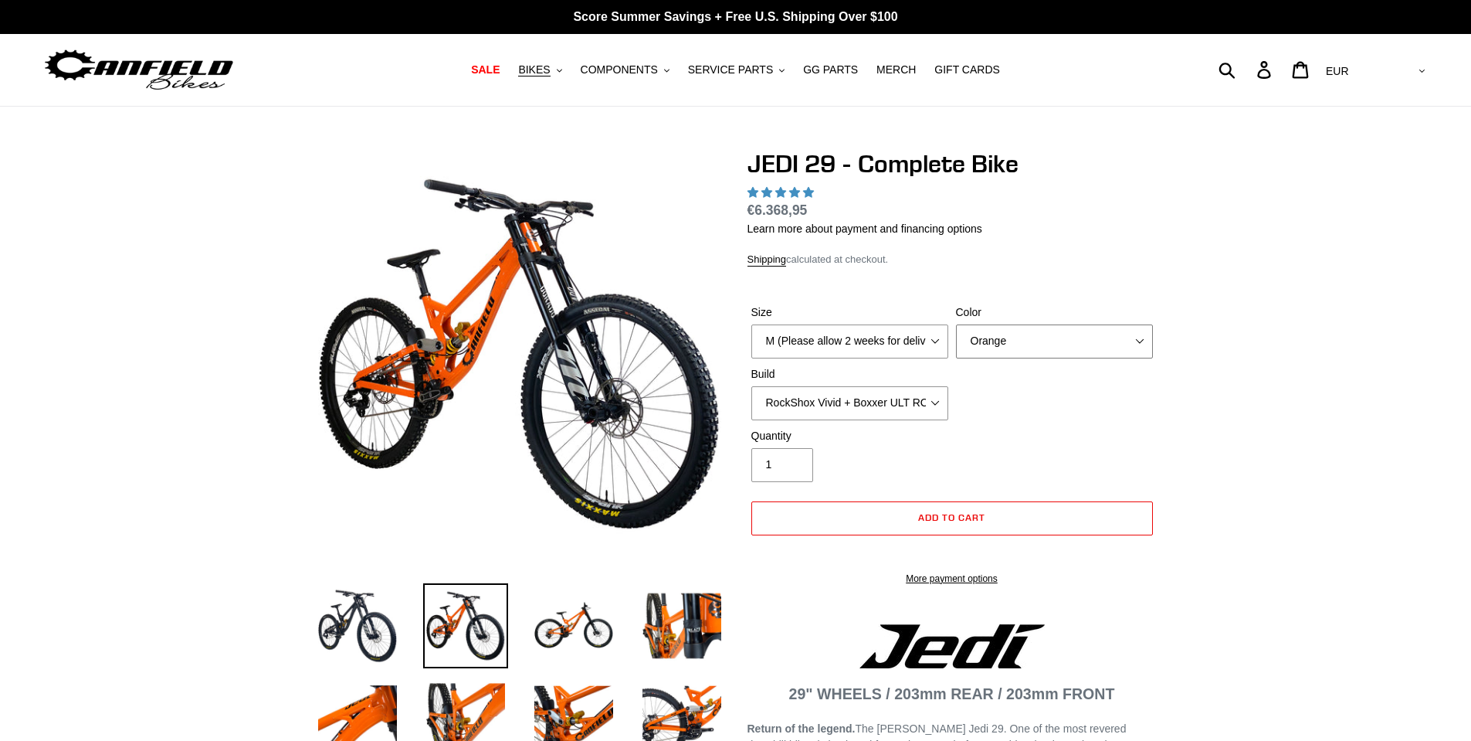
click at [1022, 336] on select "Orange Stealth Black Raw" at bounding box center [1054, 341] width 197 height 34
select select "highest-rating"
select select "Raw"
click at [956, 324] on select "Orange Stealth Black Raw" at bounding box center [1054, 341] width 197 height 34
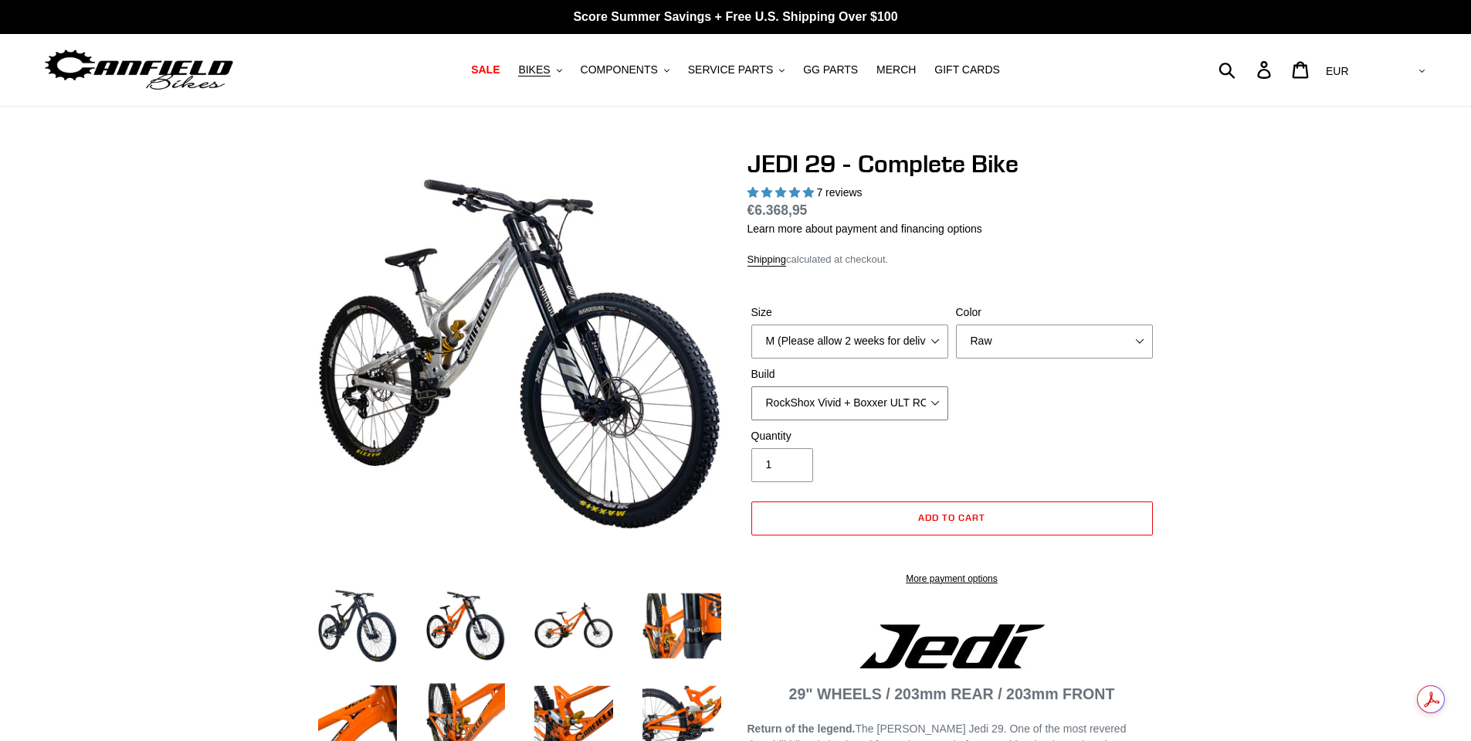
click at [896, 407] on select "RockShox Vivid + Boxxer ULT RC2 C3 200 + SRAM XO RockShox Vivid + Boxxer ULT RC…" at bounding box center [850, 403] width 197 height 34
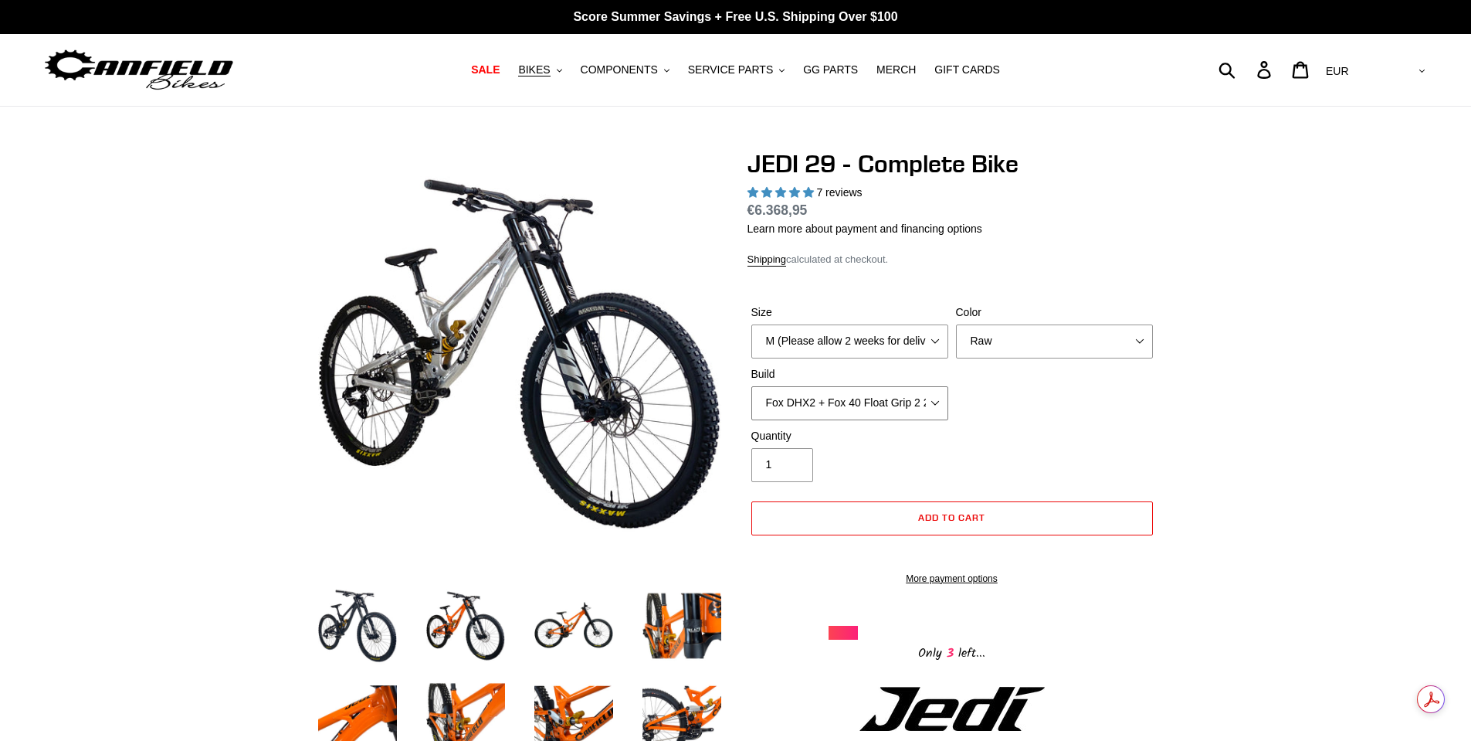
click at [752, 386] on select "RockShox Vivid + Boxxer ULT RC2 C3 200 + SRAM XO RockShox Vivid + Boxxer ULT RC…" at bounding box center [850, 403] width 197 height 34
click at [891, 406] on select "RockShox Vivid + Boxxer ULT RC2 C3 200 + SRAM XO RockShox Vivid + Boxxer ULT RC…" at bounding box center [850, 403] width 197 height 34
select select "RockShox Vivid + Boxxer ULT RC2 C3 200 + SRAM XO"
click at [752, 386] on select "RockShox Vivid + Boxxer ULT RC2 C3 200 + SRAM XO RockShox Vivid + Boxxer ULT RC…" at bounding box center [850, 403] width 197 height 34
click at [909, 402] on select "RockShox Vivid + Boxxer ULT RC2 C3 200 + SRAM XO RockShox Vivid + Boxxer ULT RC…" at bounding box center [850, 403] width 197 height 34
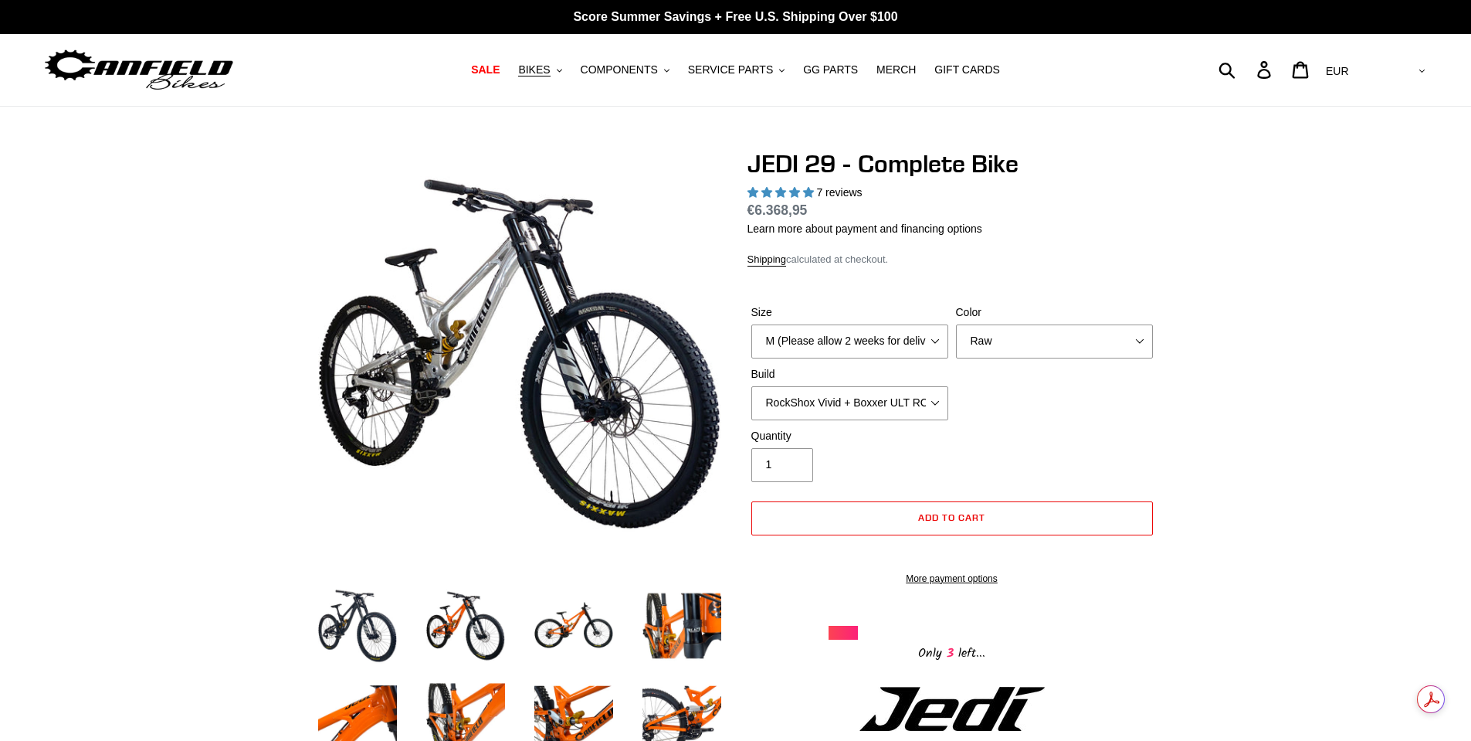
click at [1010, 399] on div "Size M (Please allow 2 weeks for delivery) L (Please allow 2 weeks for delivery…" at bounding box center [952, 366] width 409 height 124
